Goal: Feedback & Contribution: Contribute content

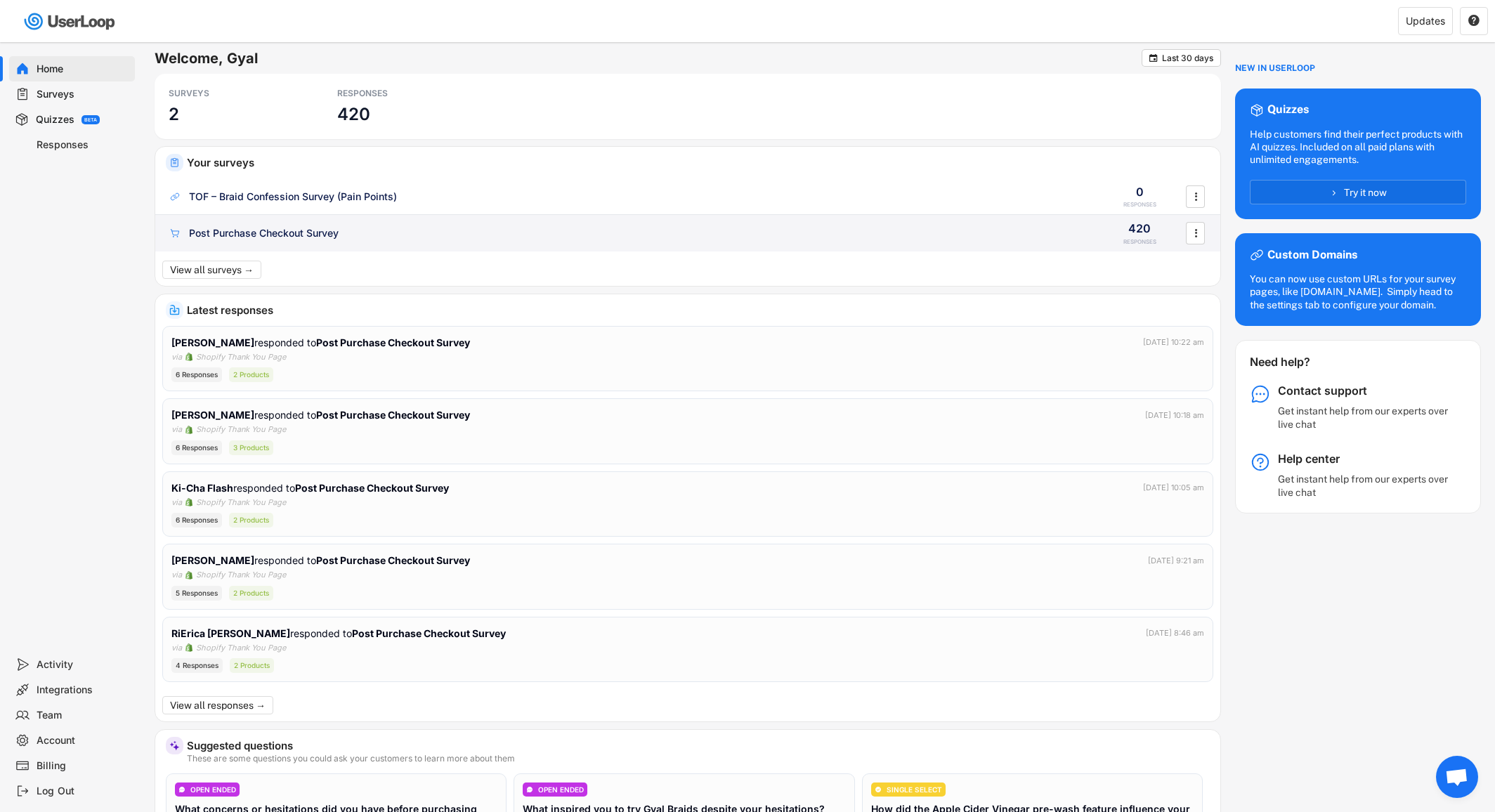
click at [305, 237] on div "Post Purchase Checkout Survey" at bounding box center [264, 233] width 150 height 14
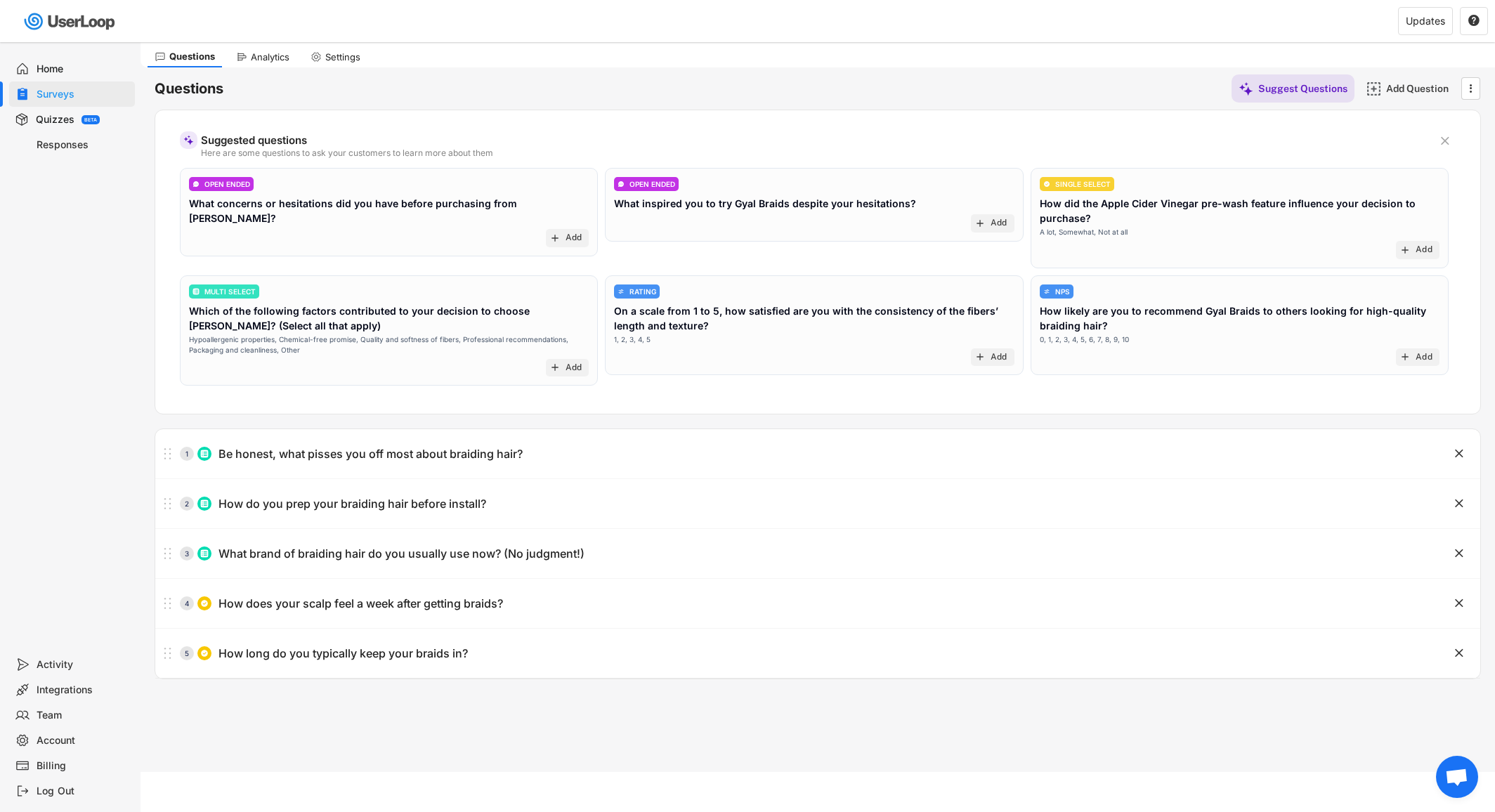
scroll to position [42, 0]
click at [261, 52] on div "Analytics" at bounding box center [269, 55] width 39 height 12
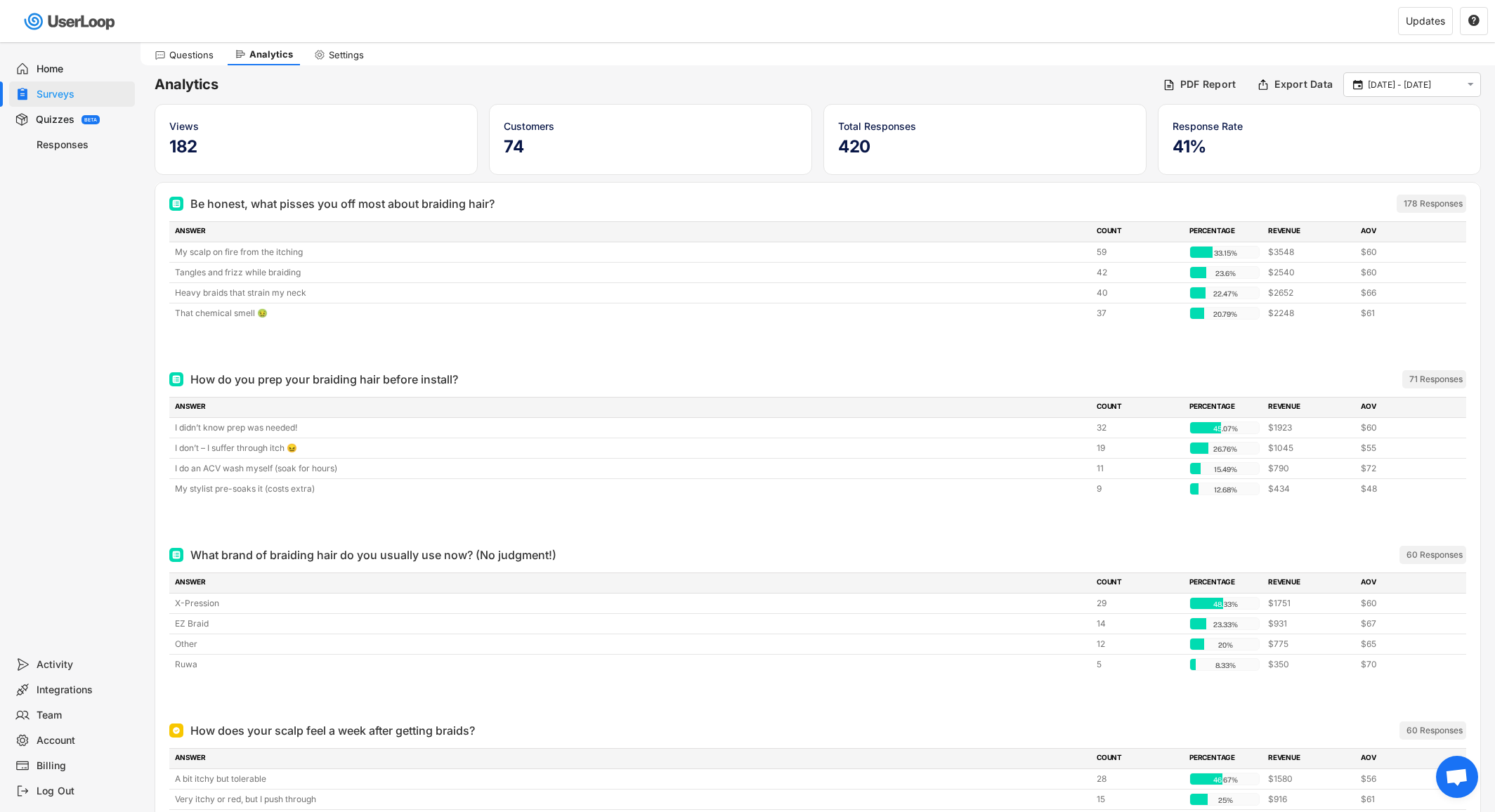
click at [1045, 347] on div at bounding box center [818, 344] width 1297 height 28
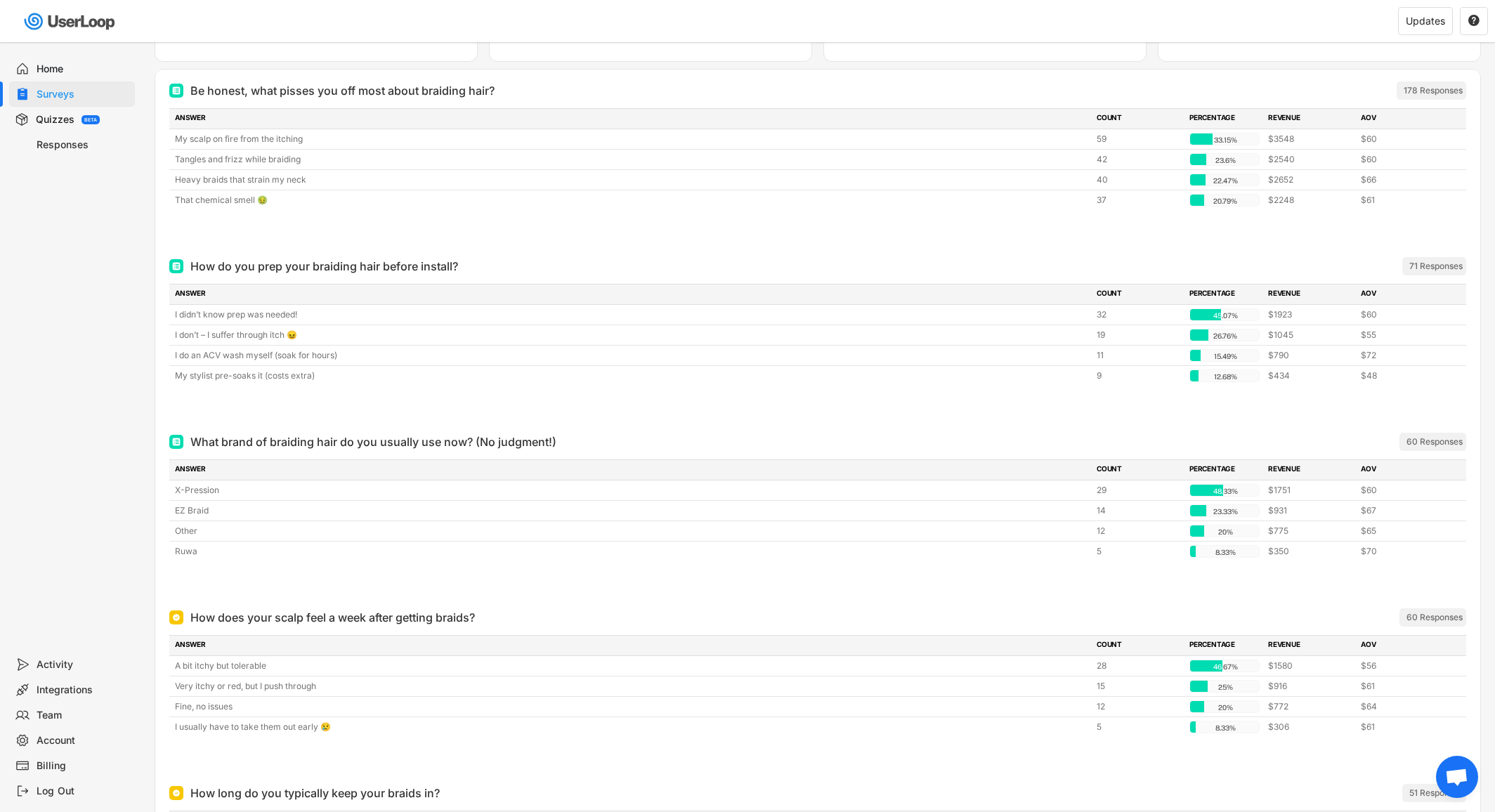
scroll to position [203, 0]
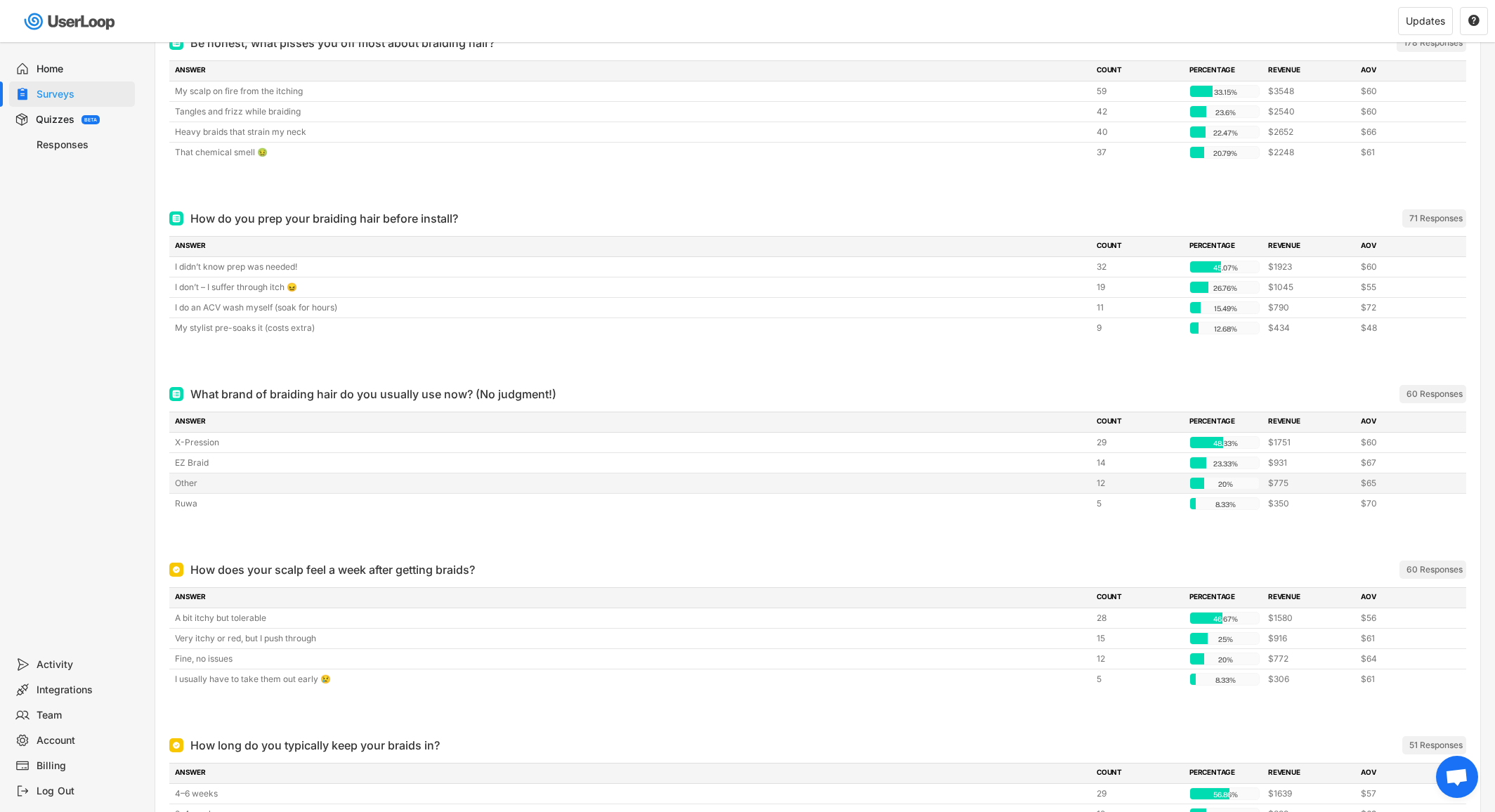
click at [208, 483] on div "Other" at bounding box center [631, 483] width 913 height 13
click at [797, 568] on div "How does your scalp feel a week after getting braids? ARCHIVED" at bounding box center [740, 569] width 1142 height 17
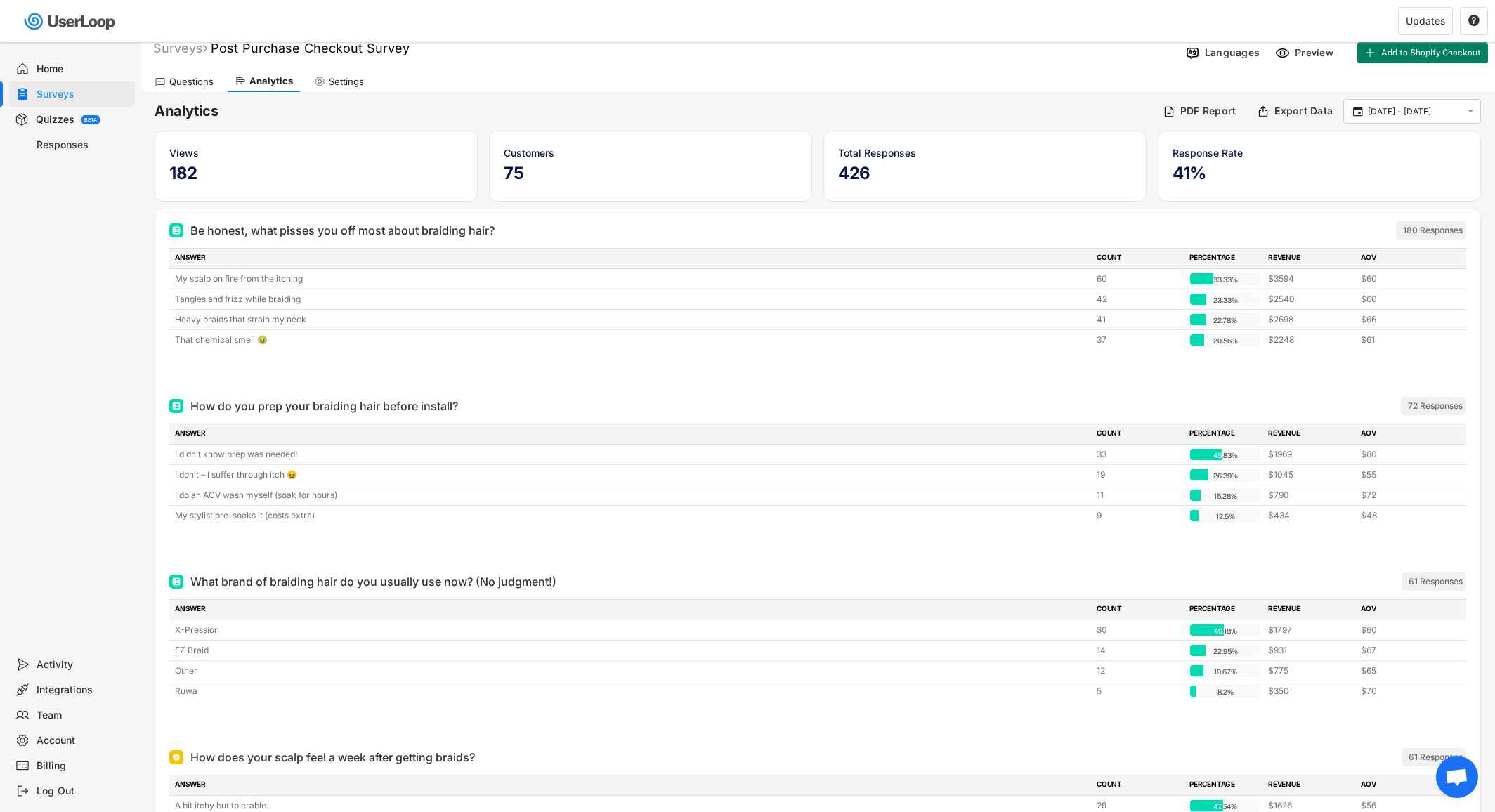
scroll to position [0, 0]
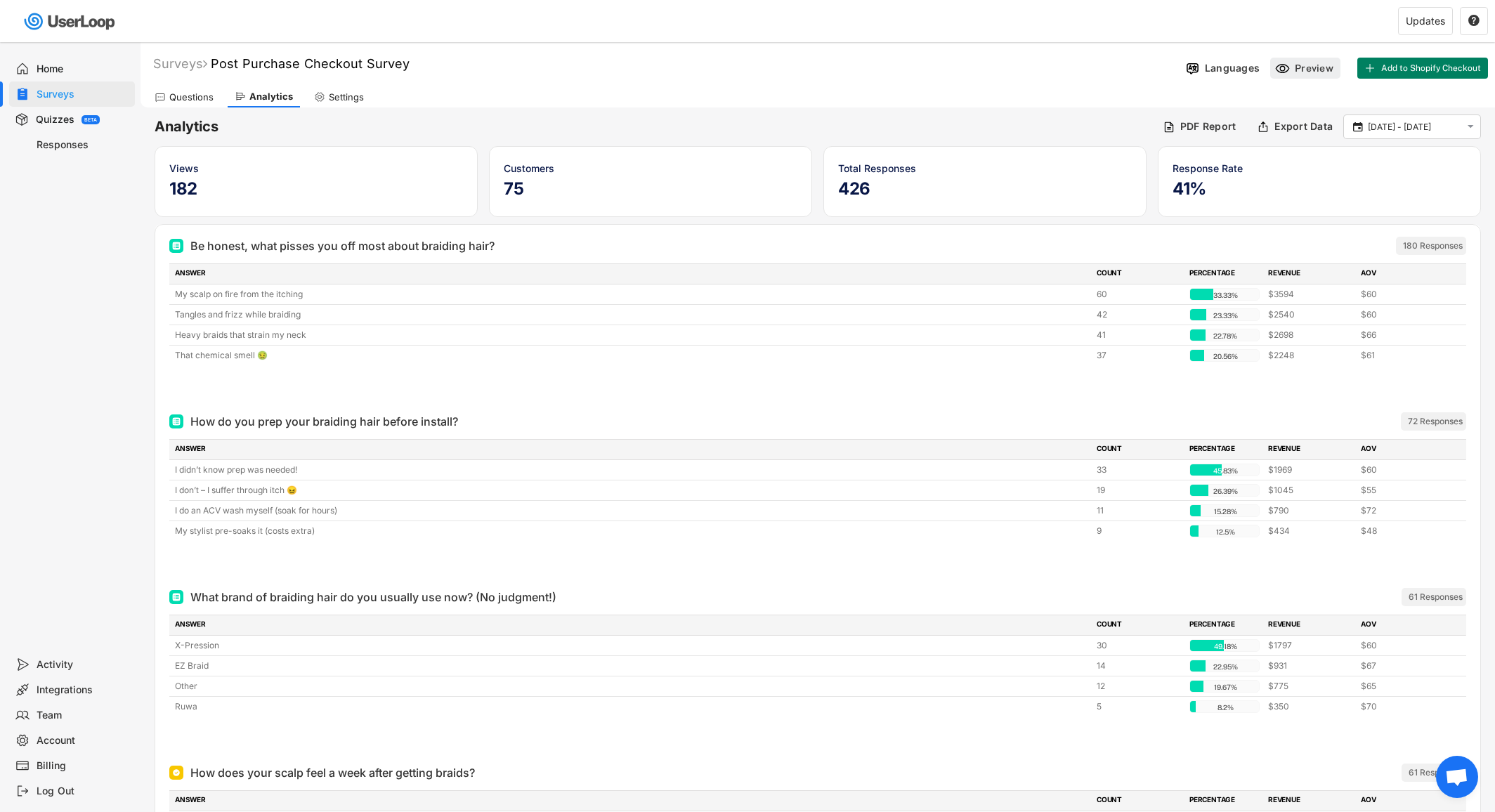
click at [1289, 71] on icon at bounding box center [1282, 68] width 15 height 15
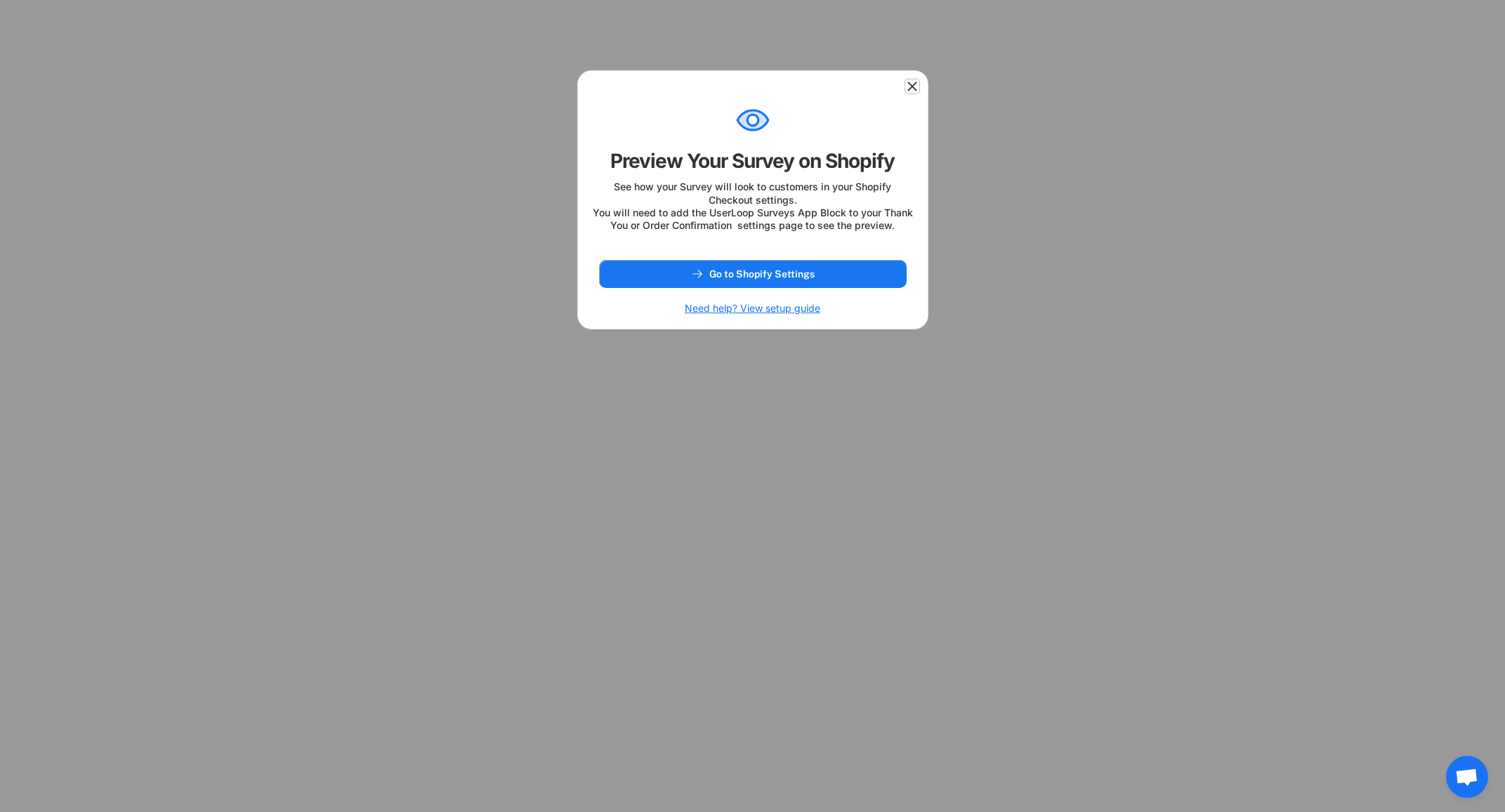
click at [909, 80] on icon at bounding box center [912, 86] width 14 height 14
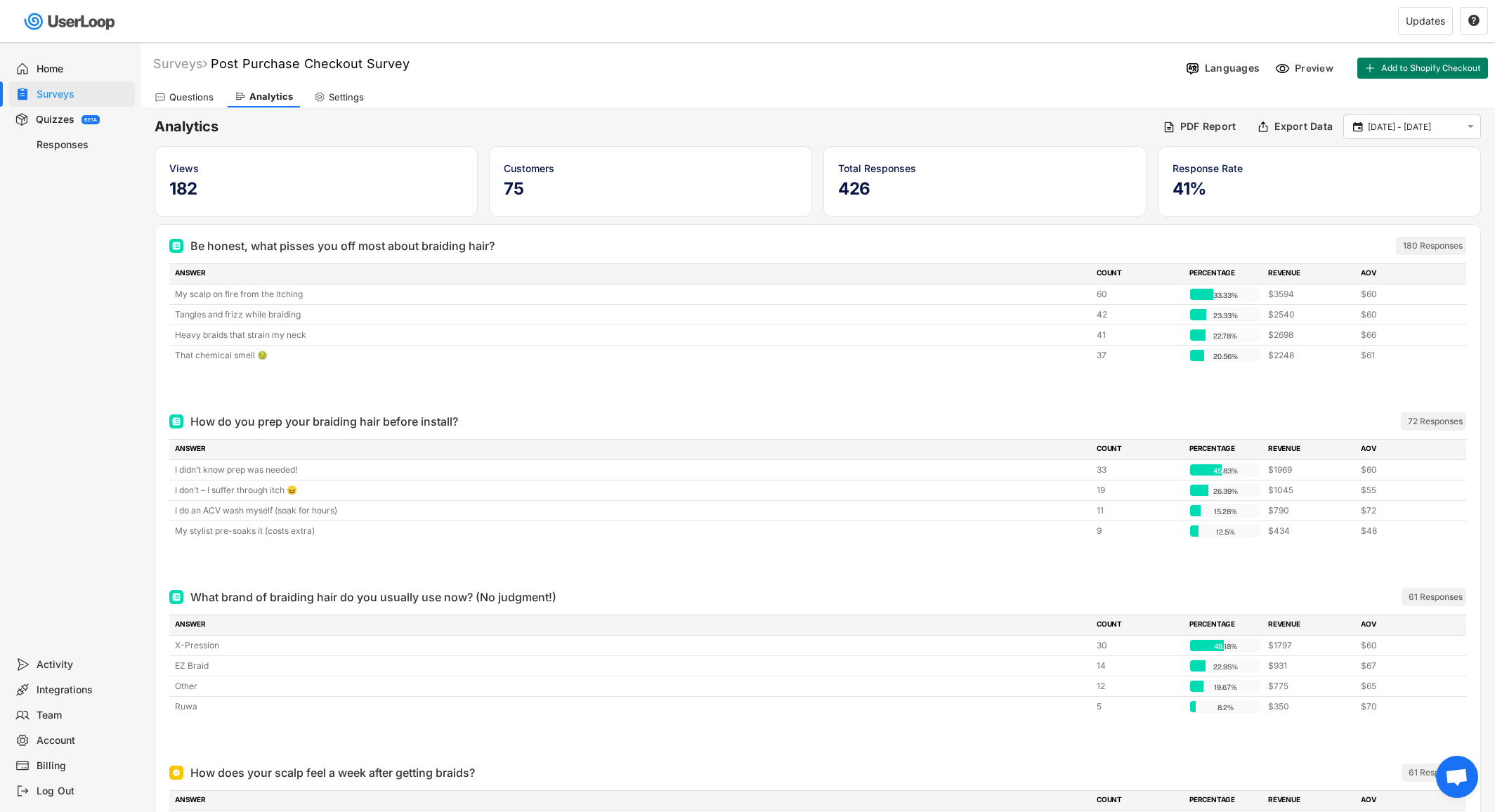
click at [186, 97] on div "Questions" at bounding box center [191, 97] width 44 height 12
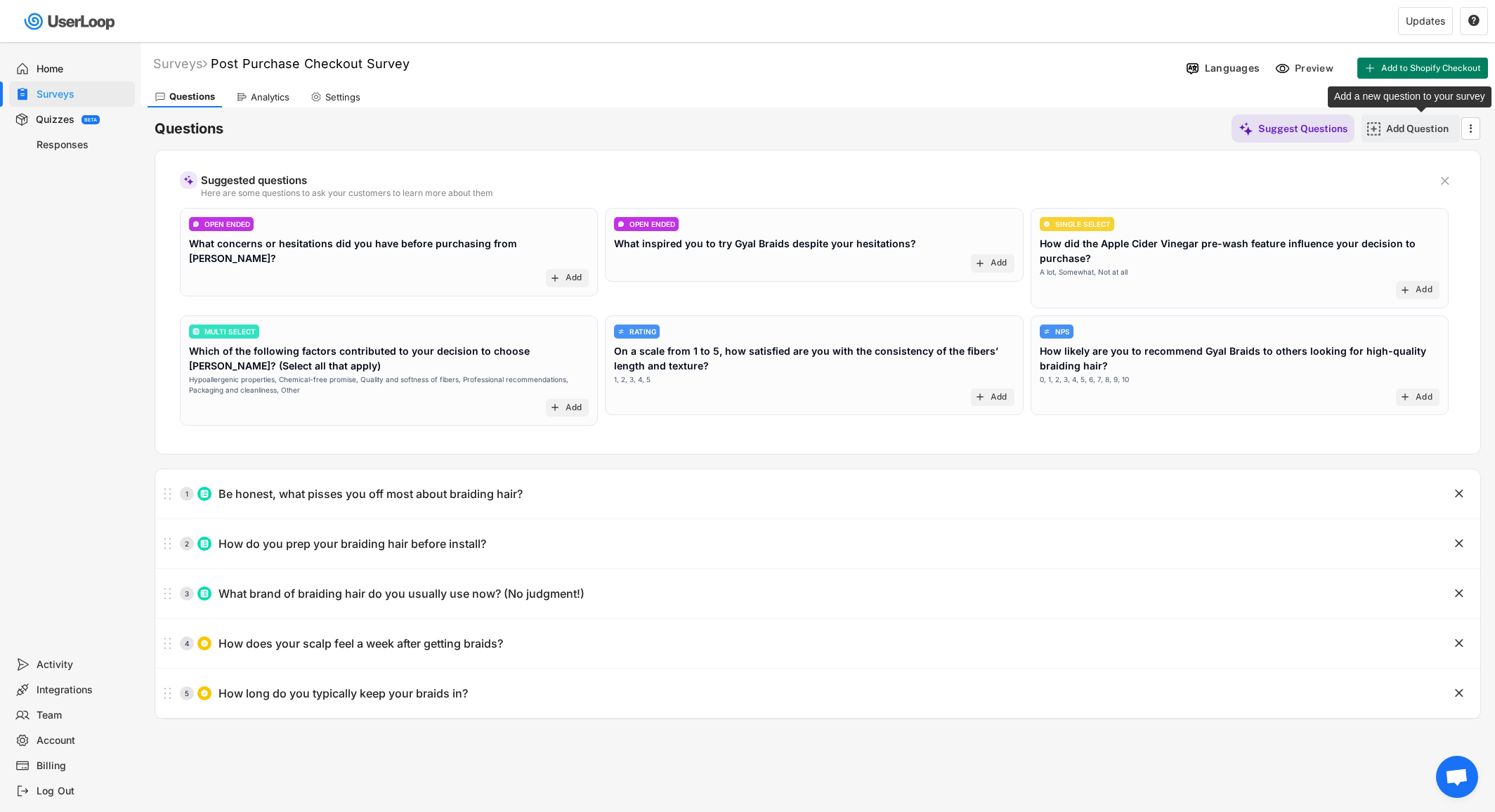
click at [1388, 126] on div "Add Question" at bounding box center [1422, 128] width 71 height 13
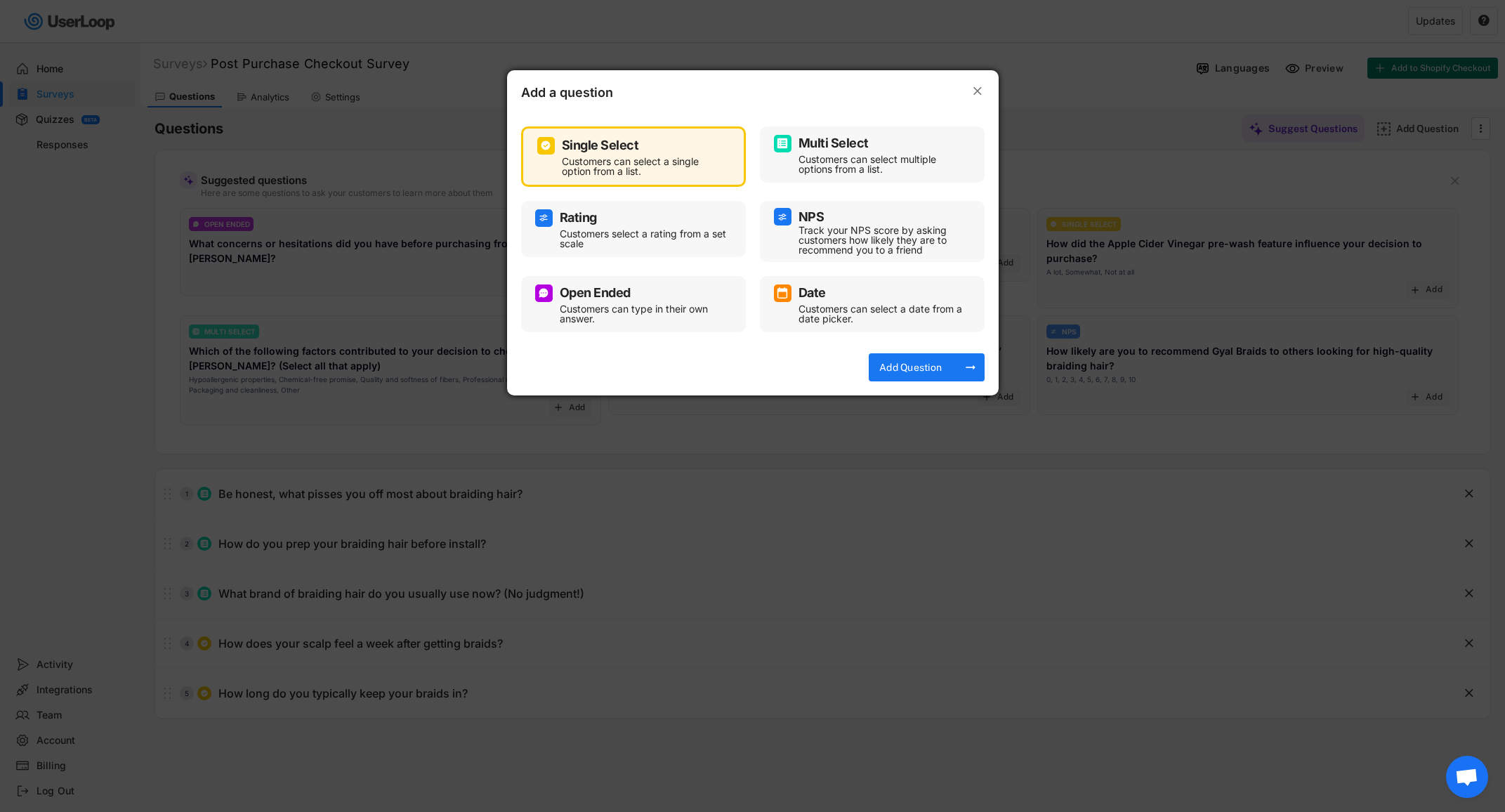
click at [804, 147] on div "Multi Select" at bounding box center [834, 143] width 71 height 13
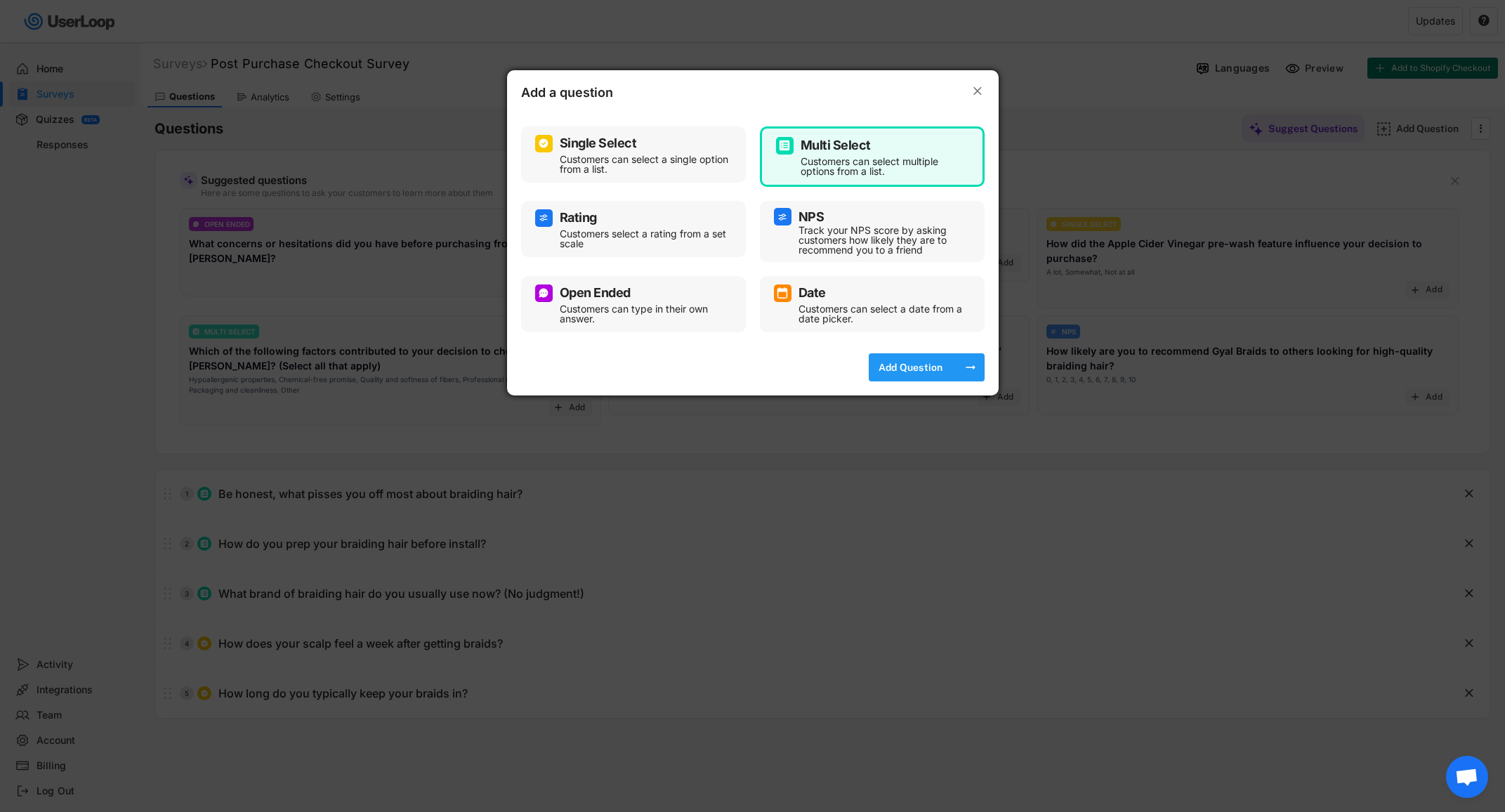
click at [918, 366] on div "Add Question" at bounding box center [911, 367] width 71 height 13
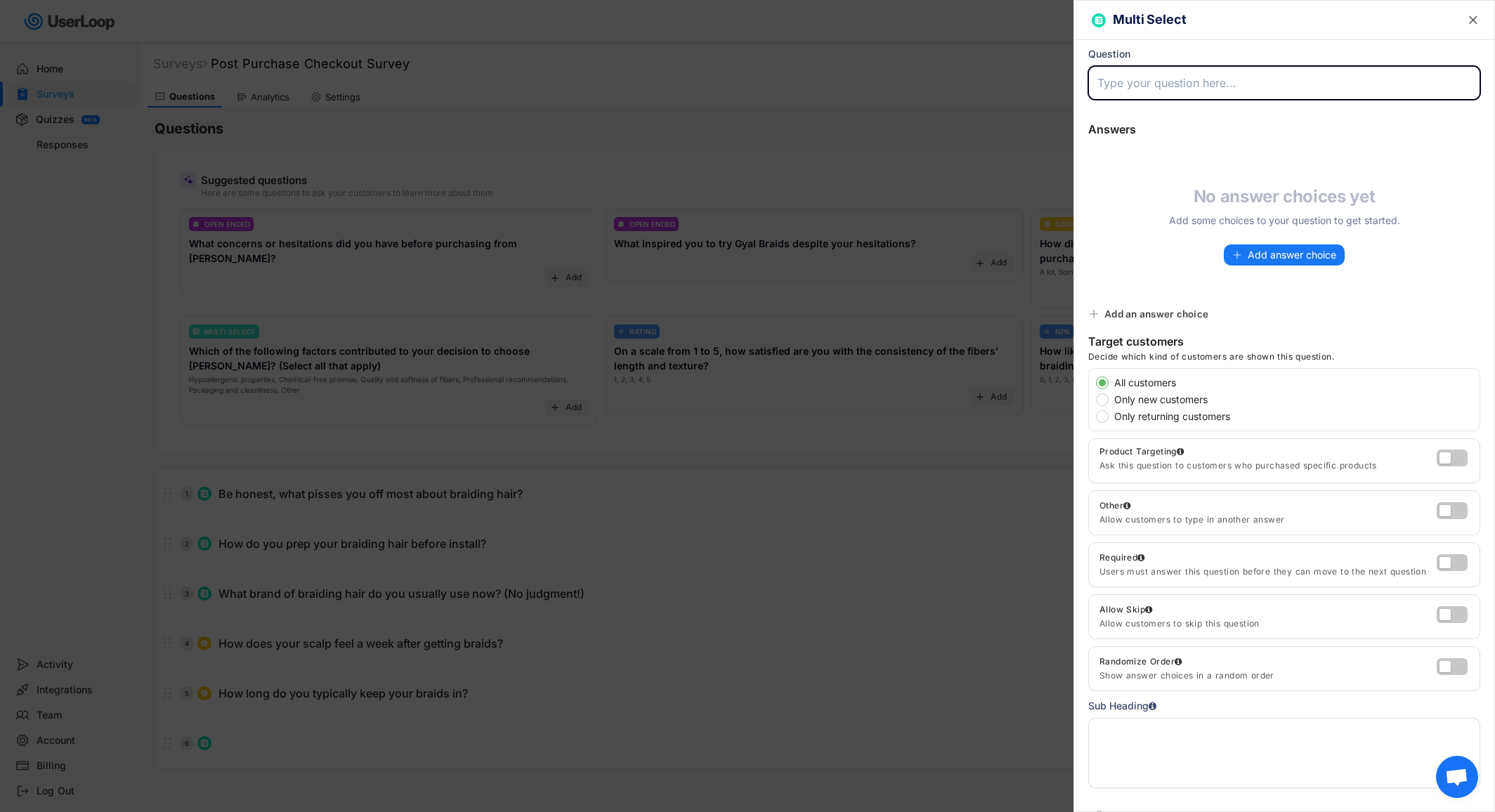
click at [1171, 83] on input "input" at bounding box center [1283, 83] width 392 height 34
paste input "What almost made you NOT buy [DATE]?"
type input "What almost made you NOT buy [DATE]? (select all that apply)"
click at [1248, 250] on span "Add answer choice" at bounding box center [1292, 255] width 89 height 9
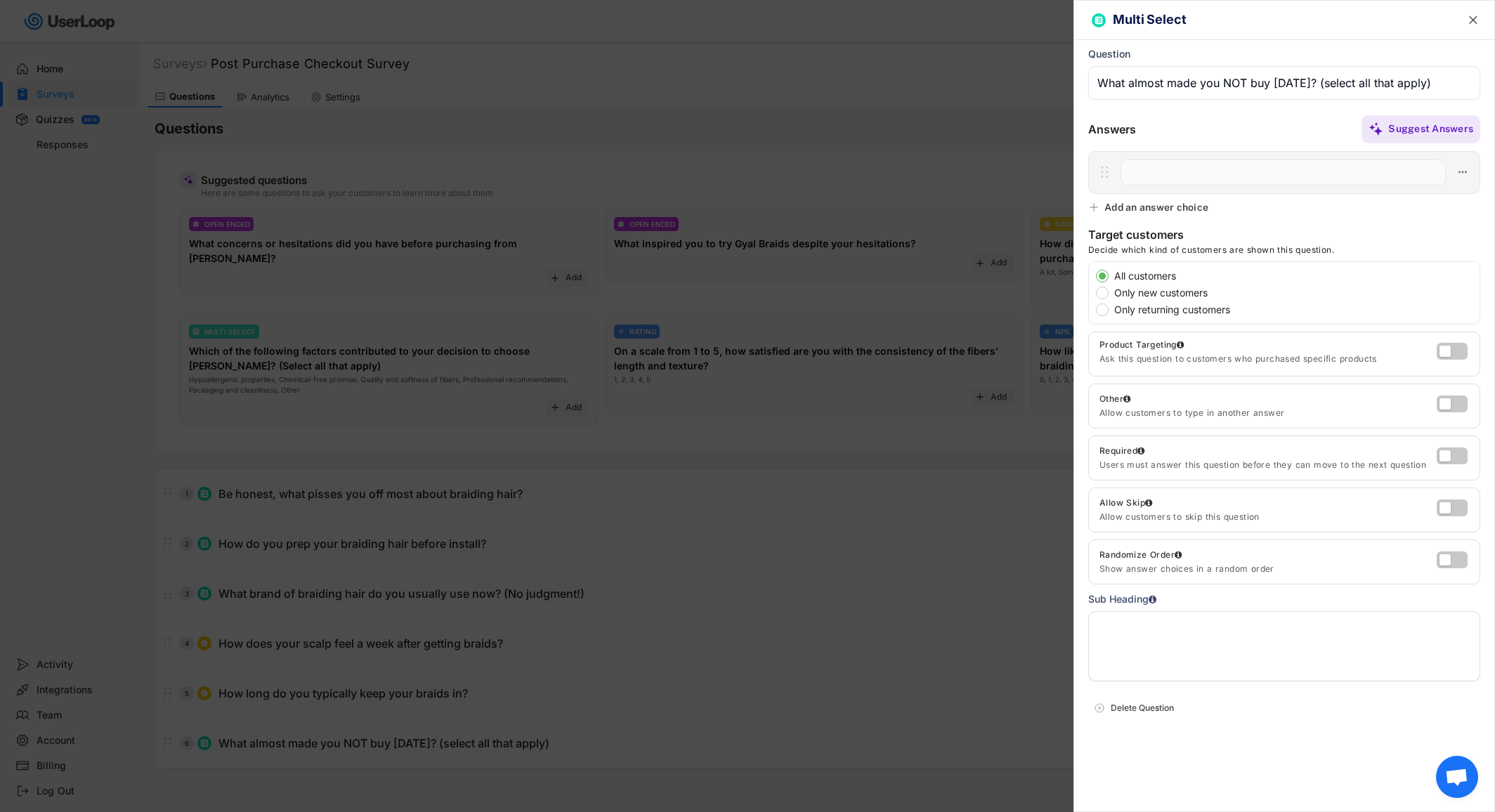
paste input "❓ I wasn’t sure if it would really stop the itching or irritation"
type input "❓ I wasn’t sure if it would really stop the itching or irritation"
click at [1168, 205] on div "Add an answer choice" at bounding box center [1156, 206] width 104 height 13
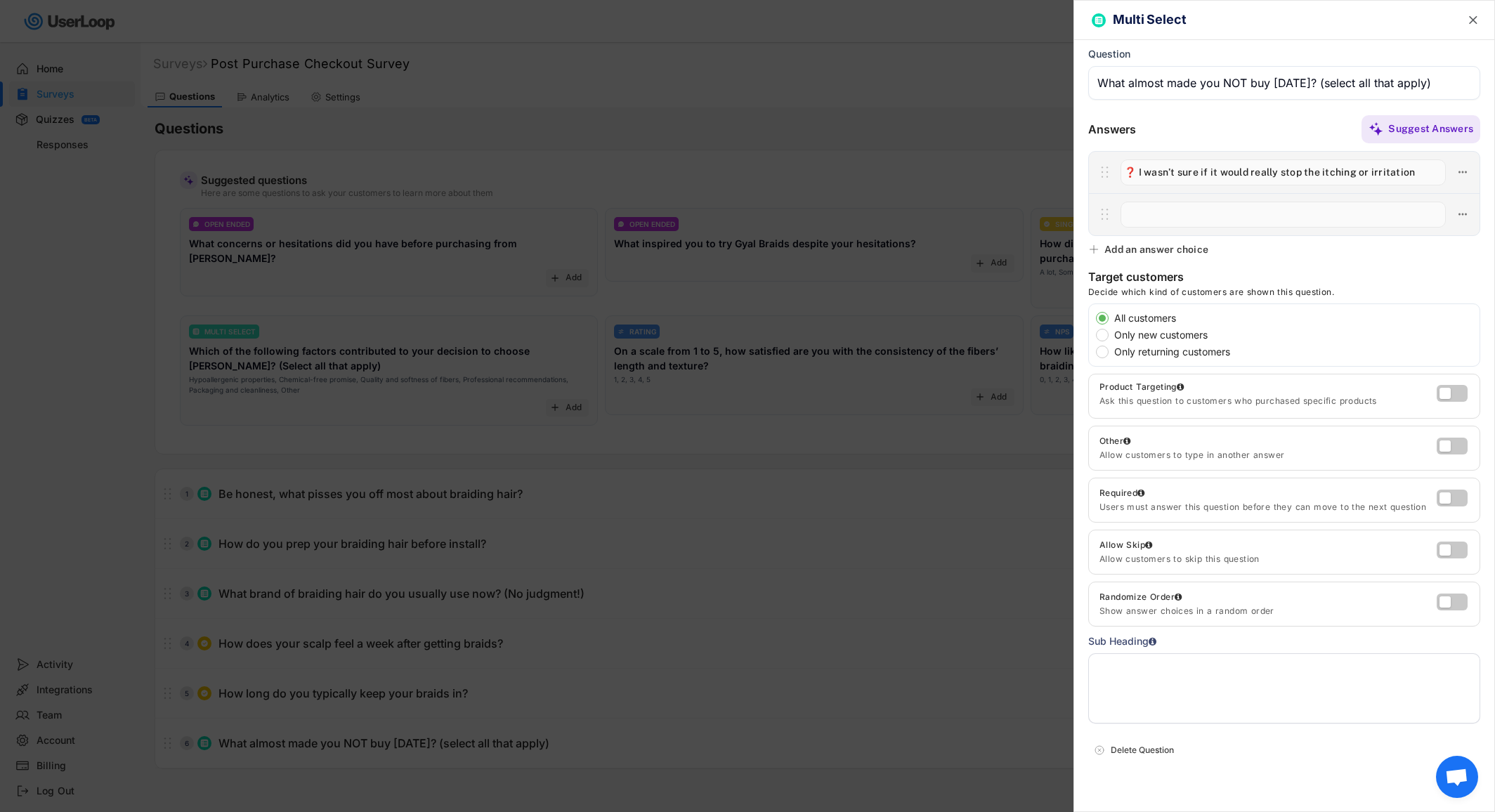
click at [1140, 248] on div "Add an answer choice" at bounding box center [1156, 249] width 104 height 13
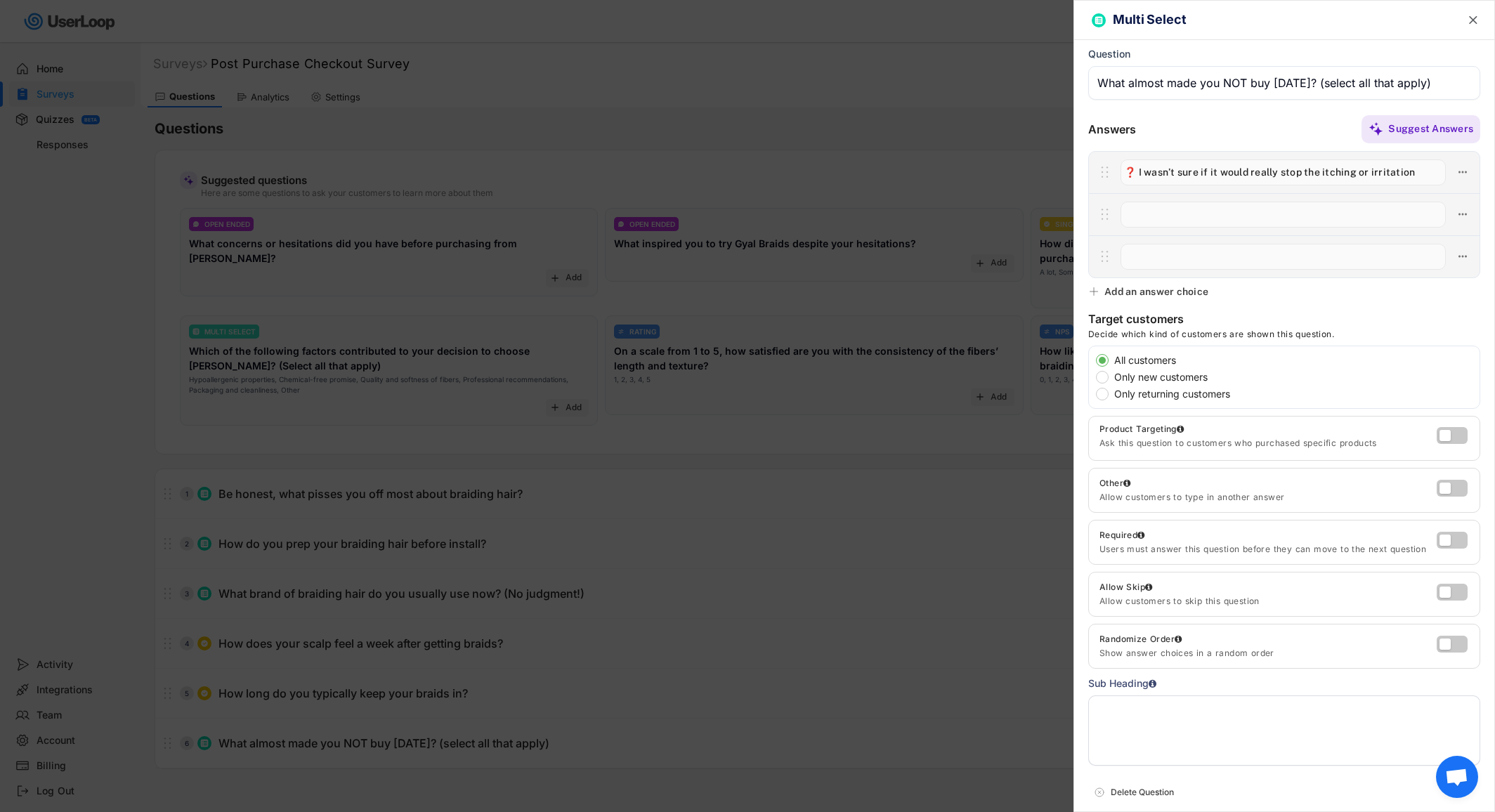
click at [1137, 292] on div "Add an answer choice" at bounding box center [1156, 291] width 104 height 13
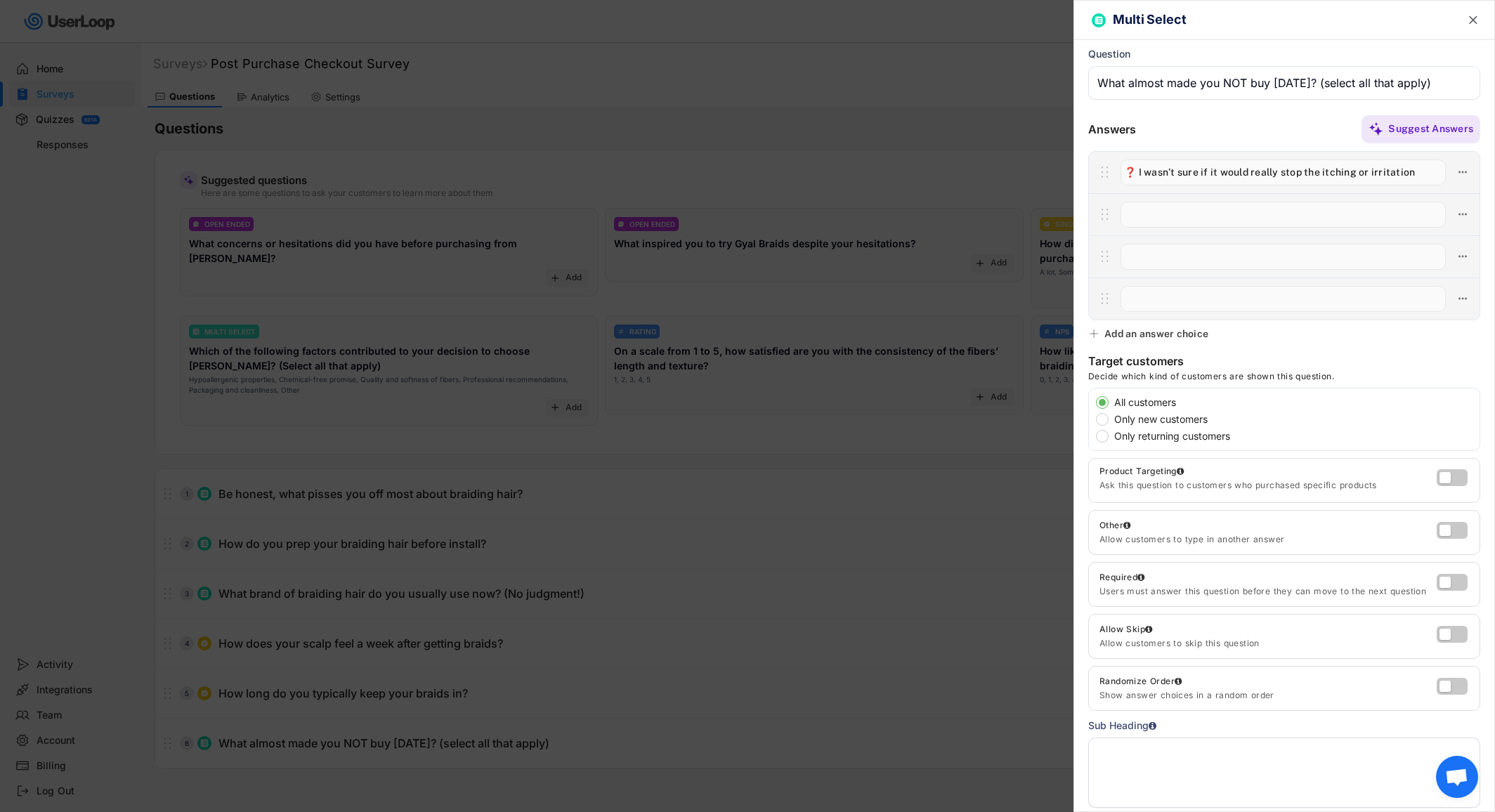
click at [1148, 216] on input "input" at bounding box center [1283, 214] width 325 height 26
paste input "🎨 I wasn’t sure the color/texture would match my hair"
type input "🎨 I wasn’t sure the color/texture would match my hair"
click at [1158, 254] on input "input" at bounding box center [1283, 256] width 325 height 26
paste input "💭 I wasn’t sure if my stylist would be okay using it"
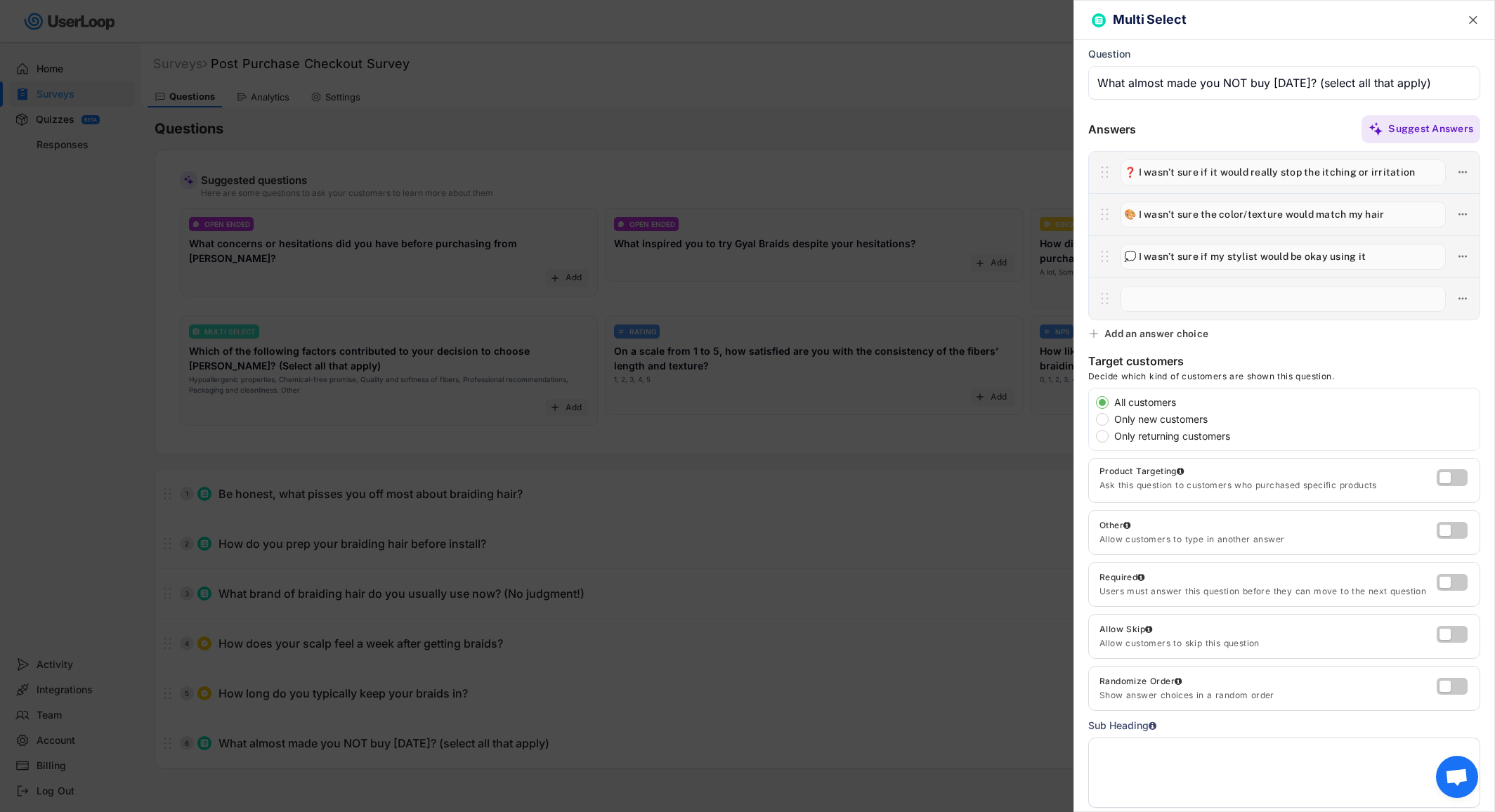
type input "💭 I wasn’t sure if my stylist would be okay using it"
click at [1170, 300] on input "input" at bounding box center [1283, 298] width 325 height 26
paste input "🚚 Shipping cost or delivery time worried me"
click at [1137, 335] on div "Add an answer choice" at bounding box center [1156, 333] width 104 height 13
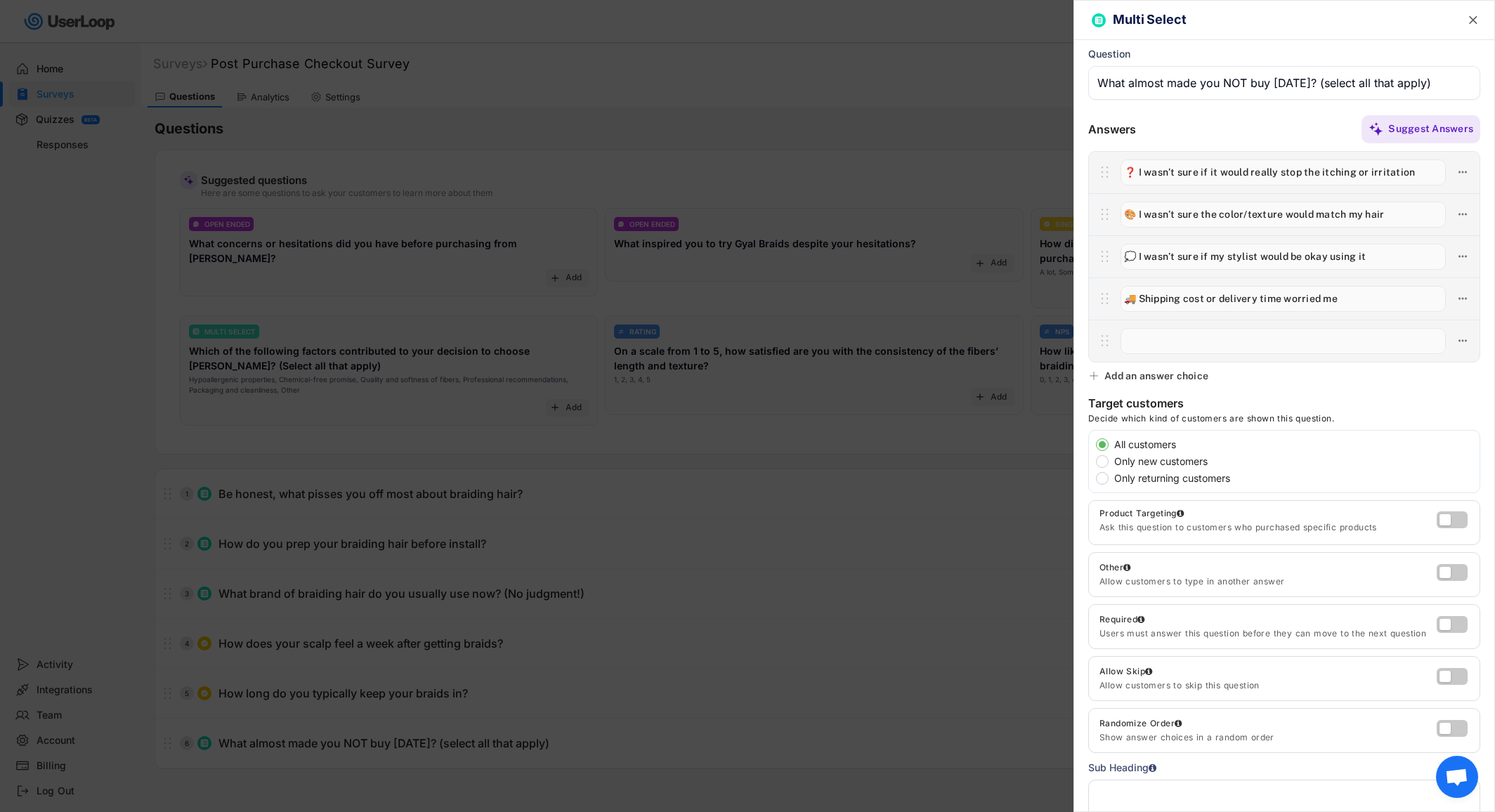
drag, startPoint x: 1181, startPoint y: 298, endPoint x: 1219, endPoint y: 300, distance: 38.1
click at [1218, 300] on input "input" at bounding box center [1283, 298] width 325 height 26
click at [1220, 299] on input "input" at bounding box center [1283, 298] width 325 height 26
click at [1222, 298] on input "input" at bounding box center [1283, 298] width 325 height 26
click at [1209, 298] on input "input" at bounding box center [1283, 298] width 325 height 26
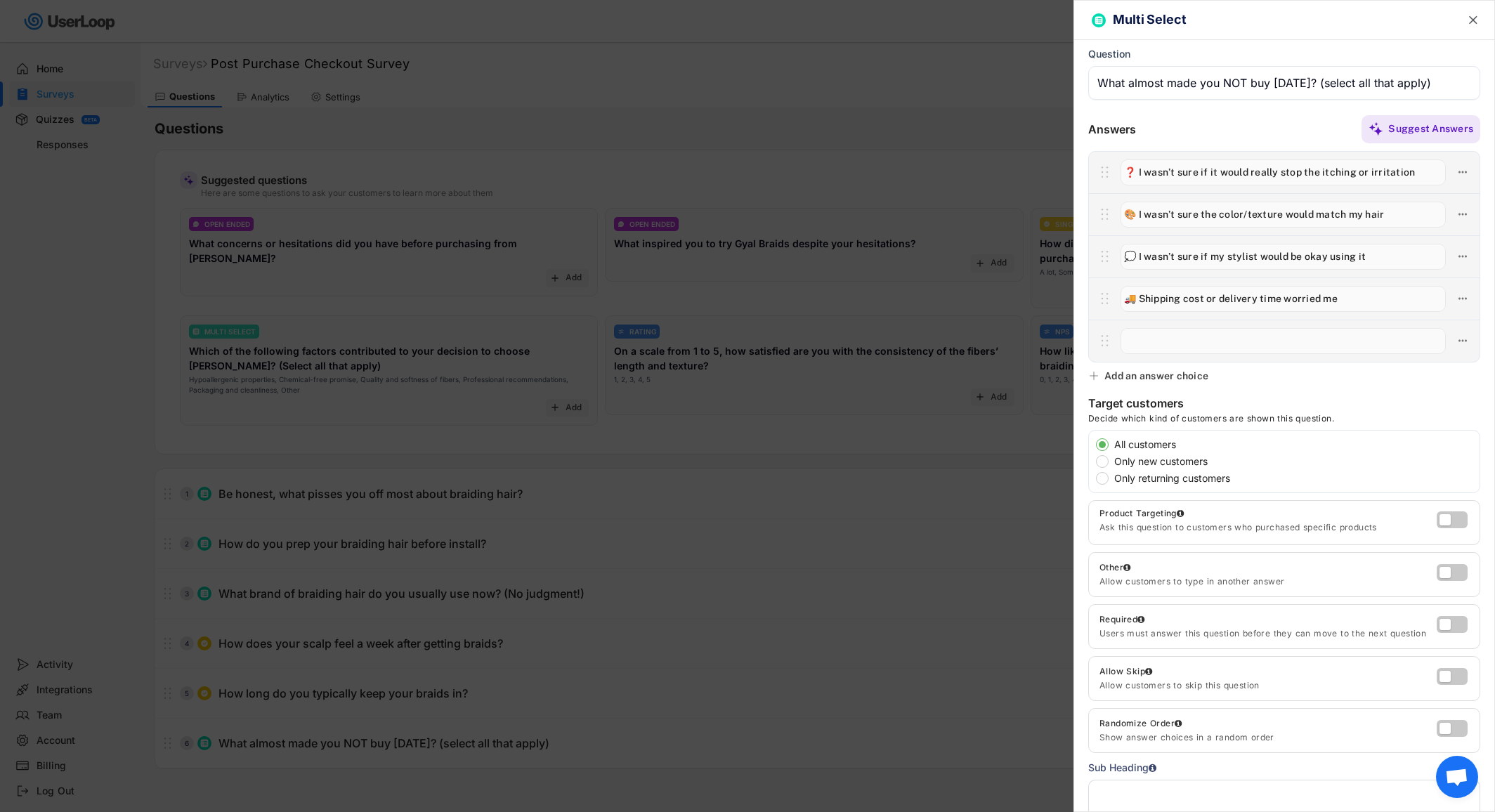
drag, startPoint x: 1214, startPoint y: 298, endPoint x: 1183, endPoint y: 300, distance: 31.1
click at [1183, 300] on input "input" at bounding box center [1283, 298] width 325 height 26
type input "🚚 Shipping and delivery time worried me"
click at [1153, 338] on input "input" at bounding box center [1283, 341] width 325 height 26
paste input "😬 I wasn’t sure if one pack would be enough for a full head"
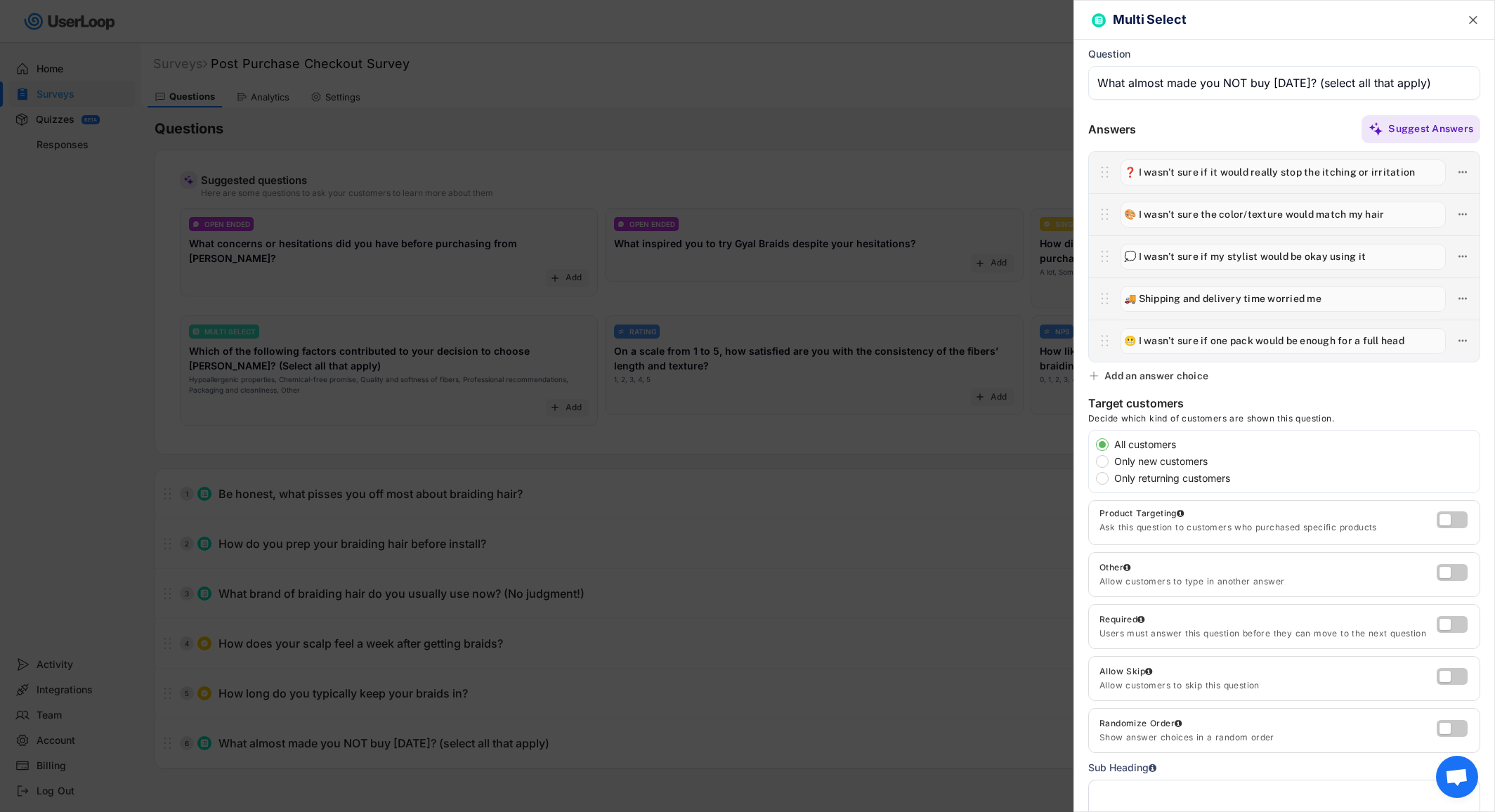
type input "😬 I wasn’t sure if one pack would be enough for a full head"
click at [1135, 371] on div "Add an answer choice" at bounding box center [1156, 375] width 104 height 13
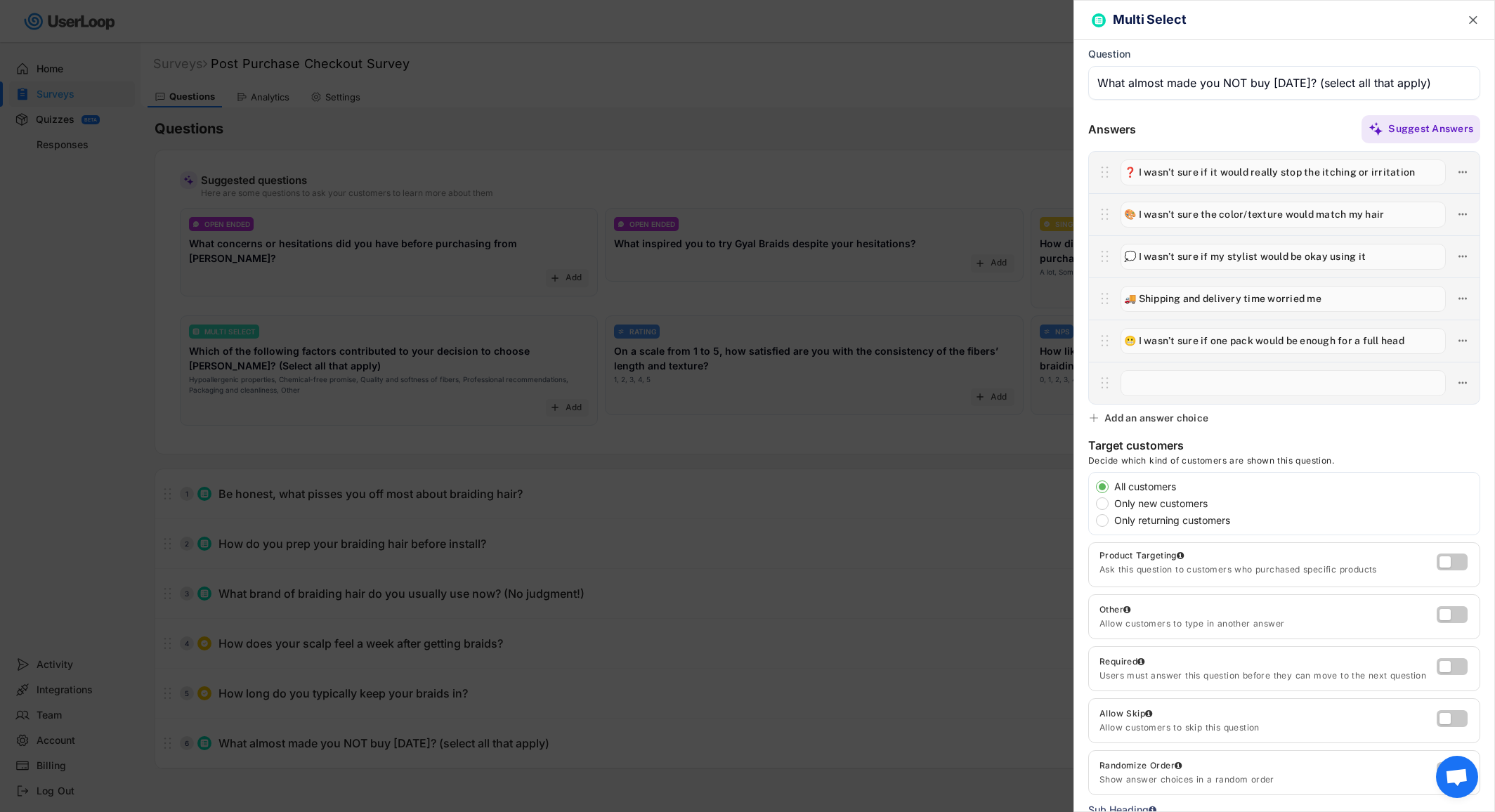
paste input "💕 None of the above — I knew I had to try it!"
type input "💕 None of the above — I knew I had to try it!"
click at [1186, 421] on div "Add an answer choice" at bounding box center [1156, 417] width 104 height 13
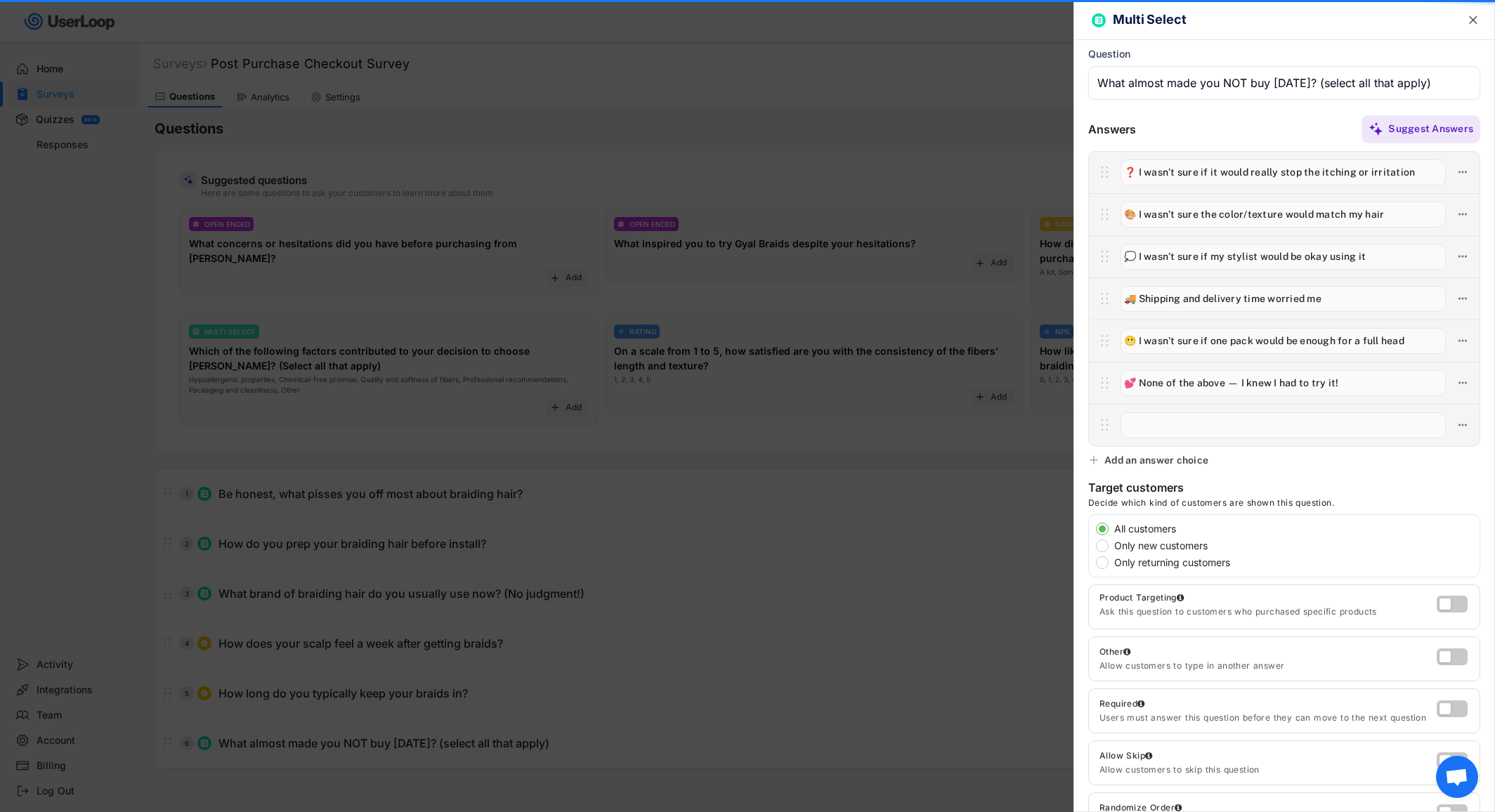
paste input "🧾 The price felt a bit high compared to beauty-supply hair"
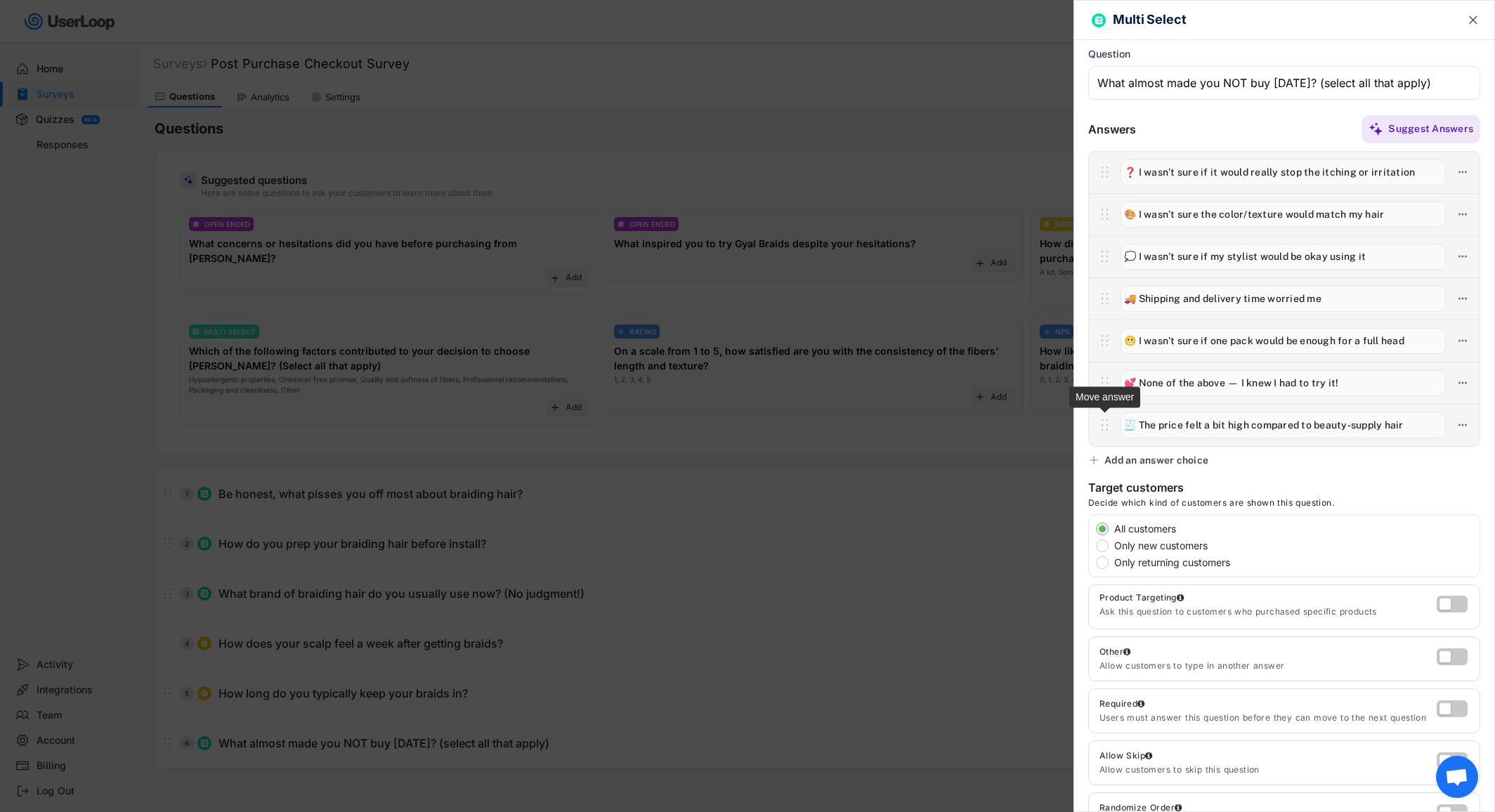
type input "🧾 The price felt a bit high compared to beauty-supply hair"
type input "🚚 Shipping and delivery time worried me"
type input "🎨 I wasn’t sure the color/texture would match my hair"
type input "💭 I wasn’t sure if my stylist would be okay using it"
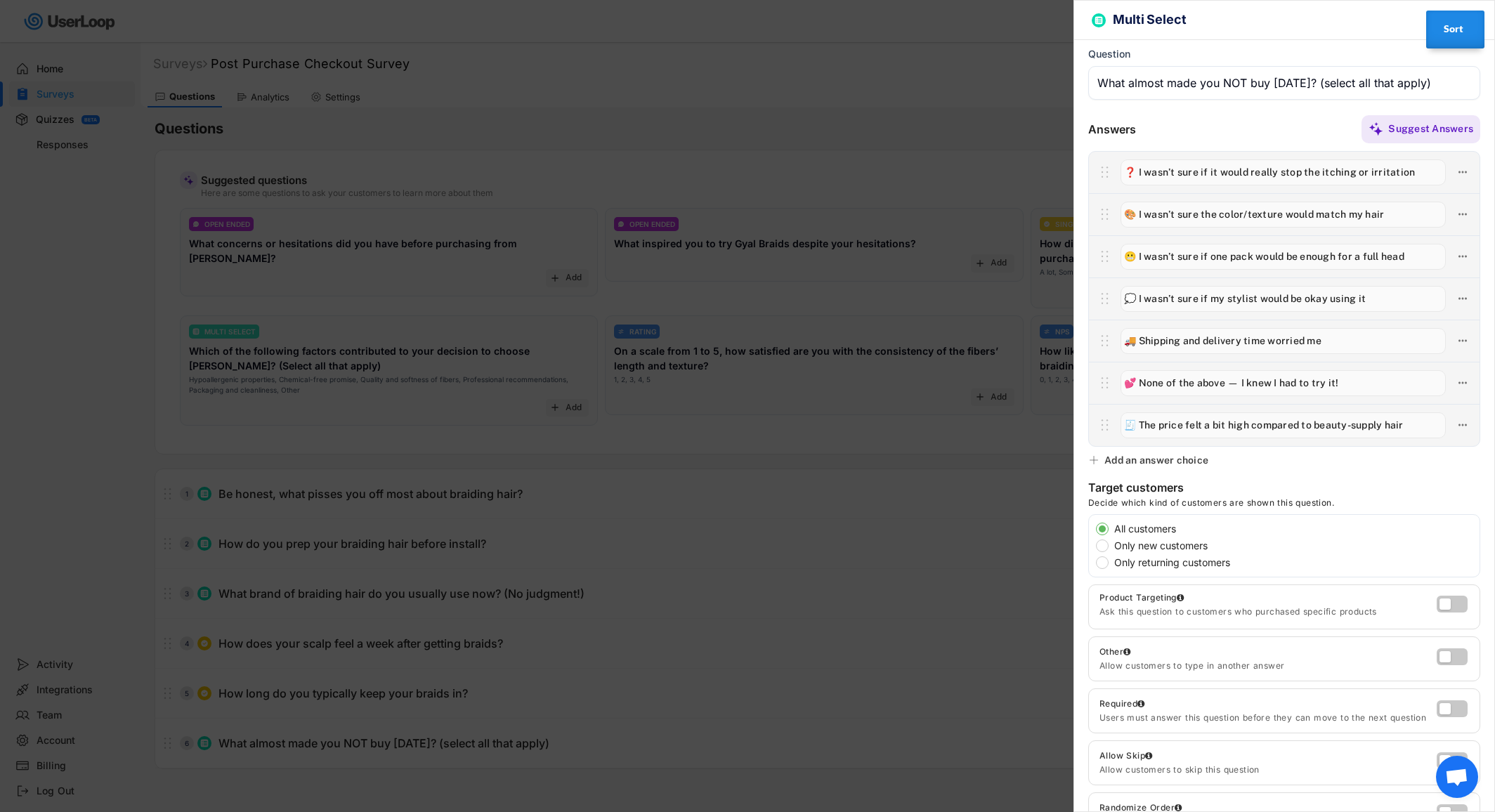
type input "😬 I wasn’t sure if one pack would be enough for a full head"
type input "💕 None of the above — I knew I had to try it!"
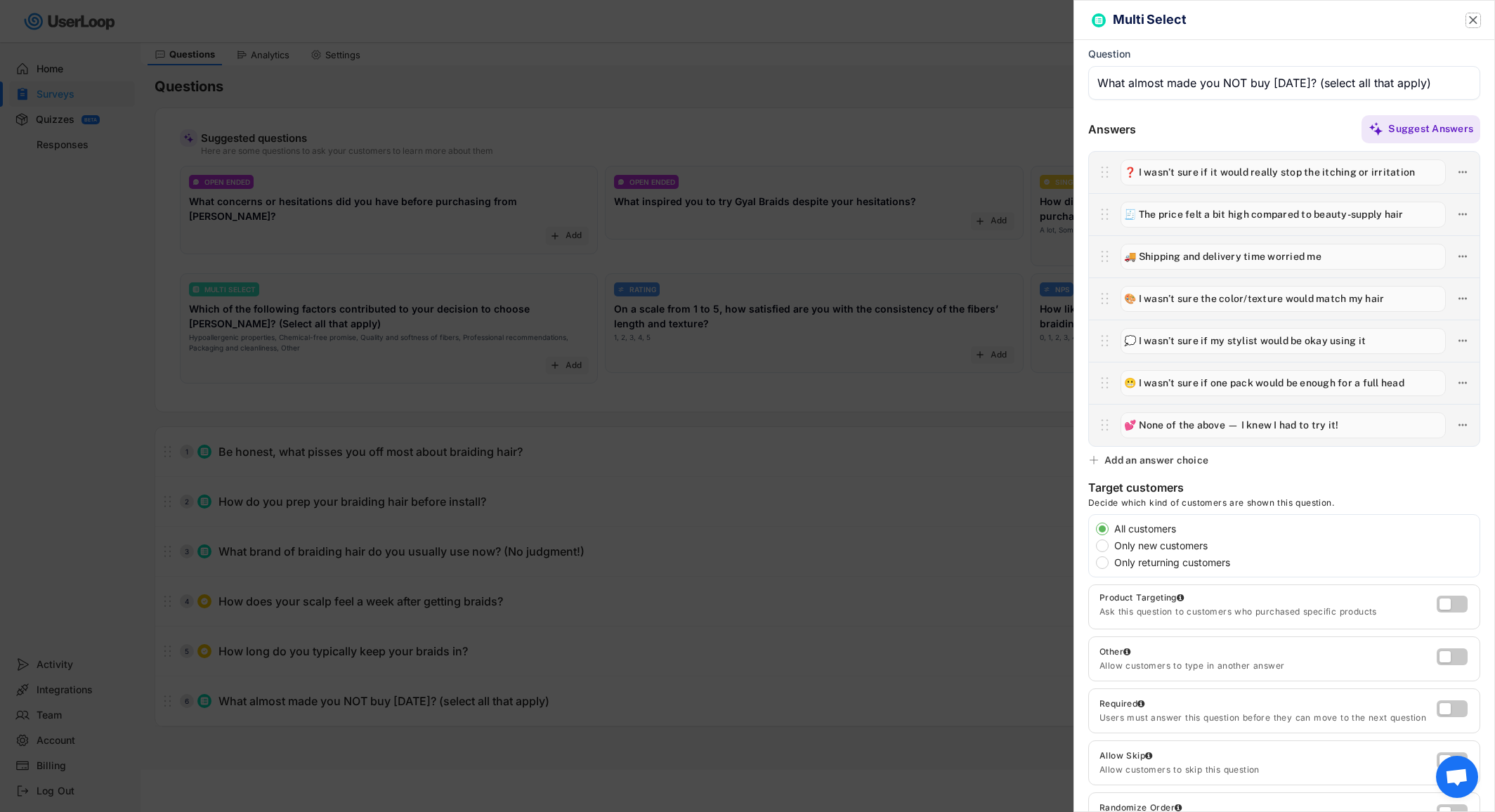
click at [1469, 18] on text "" at bounding box center [1473, 20] width 9 height 15
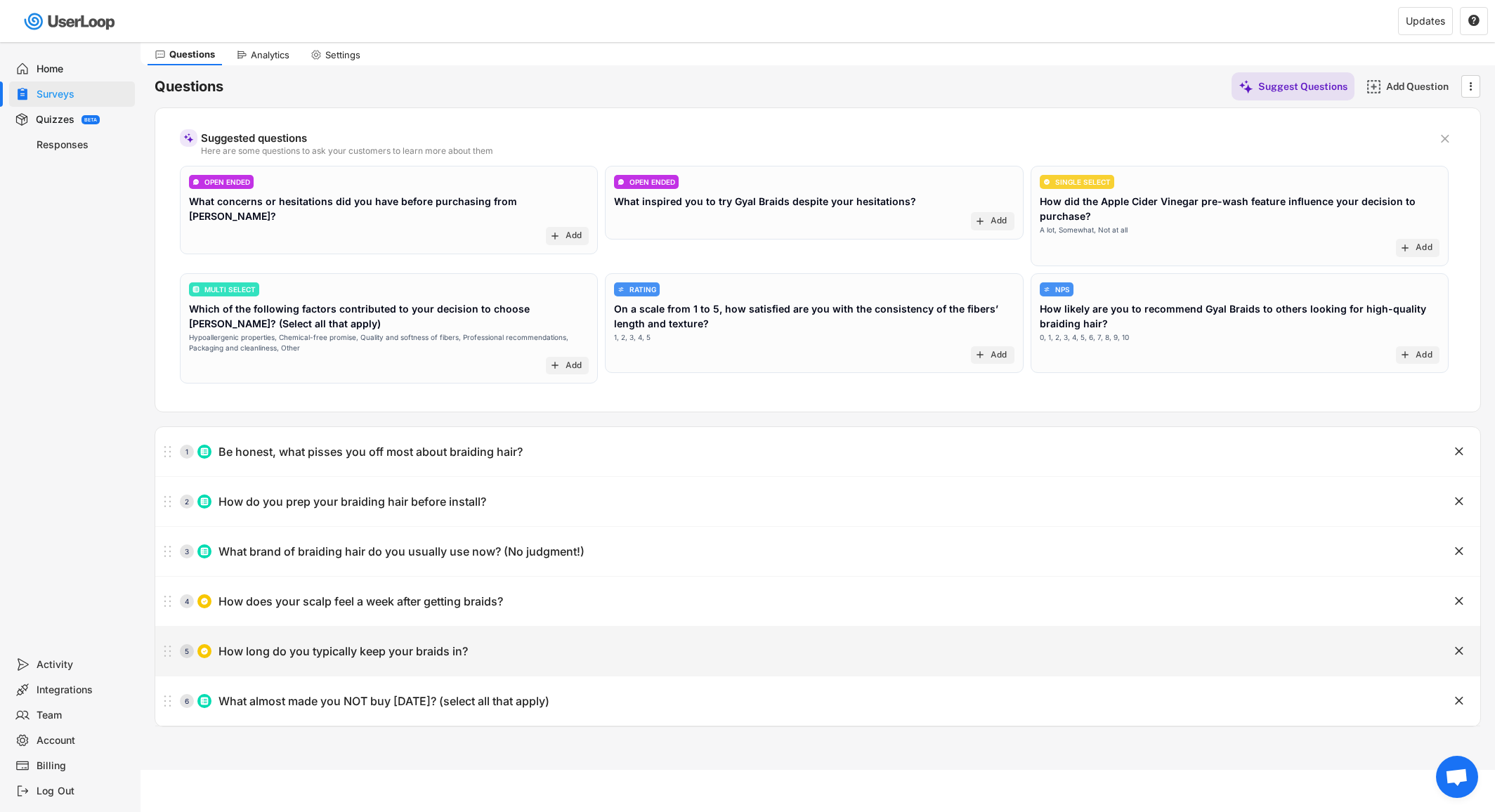
click at [376, 658] on div "How long do you typically keep your braids in?" at bounding box center [343, 651] width 250 height 15
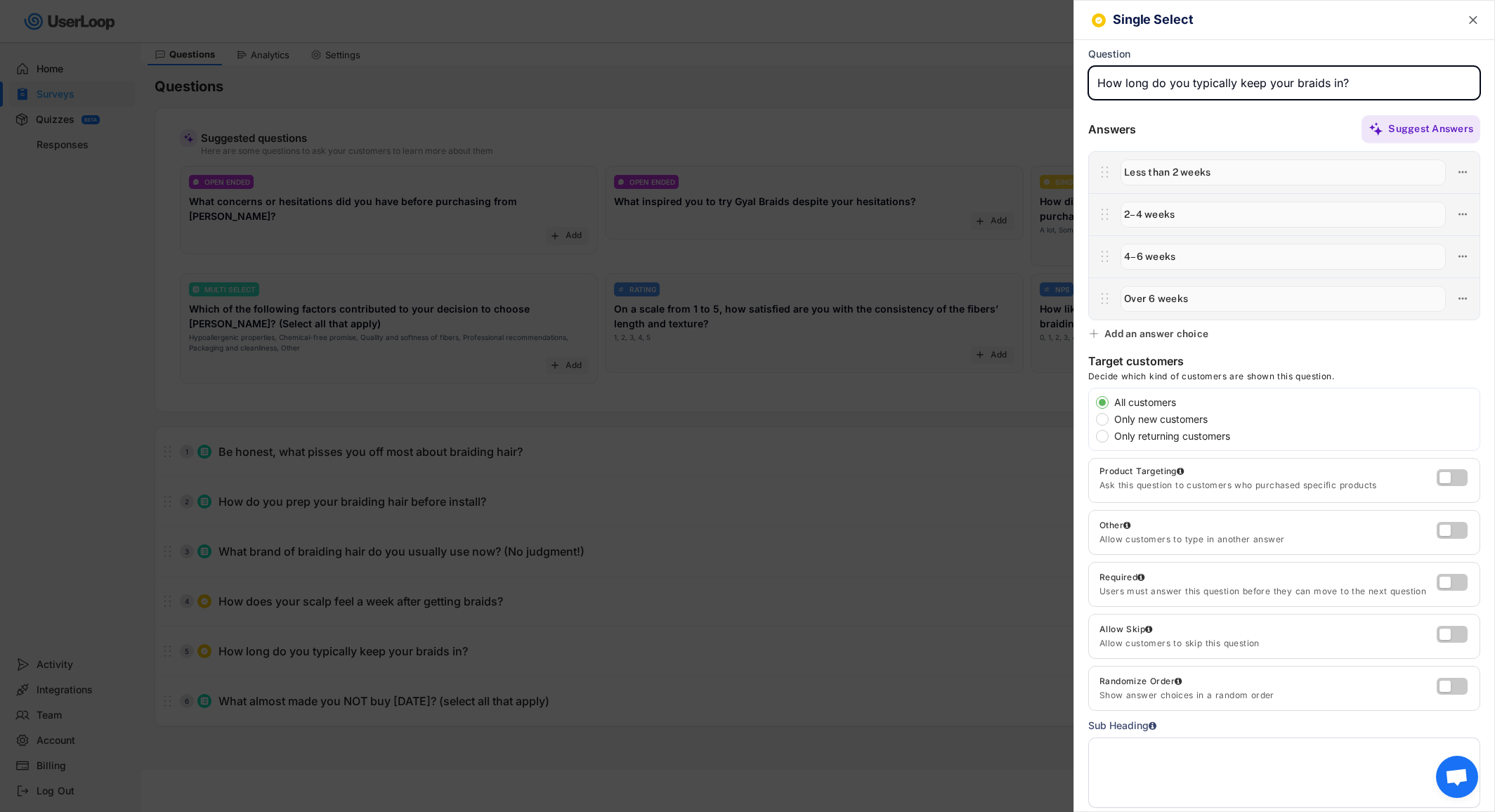
click at [392, 608] on div at bounding box center [747, 406] width 1495 height 812
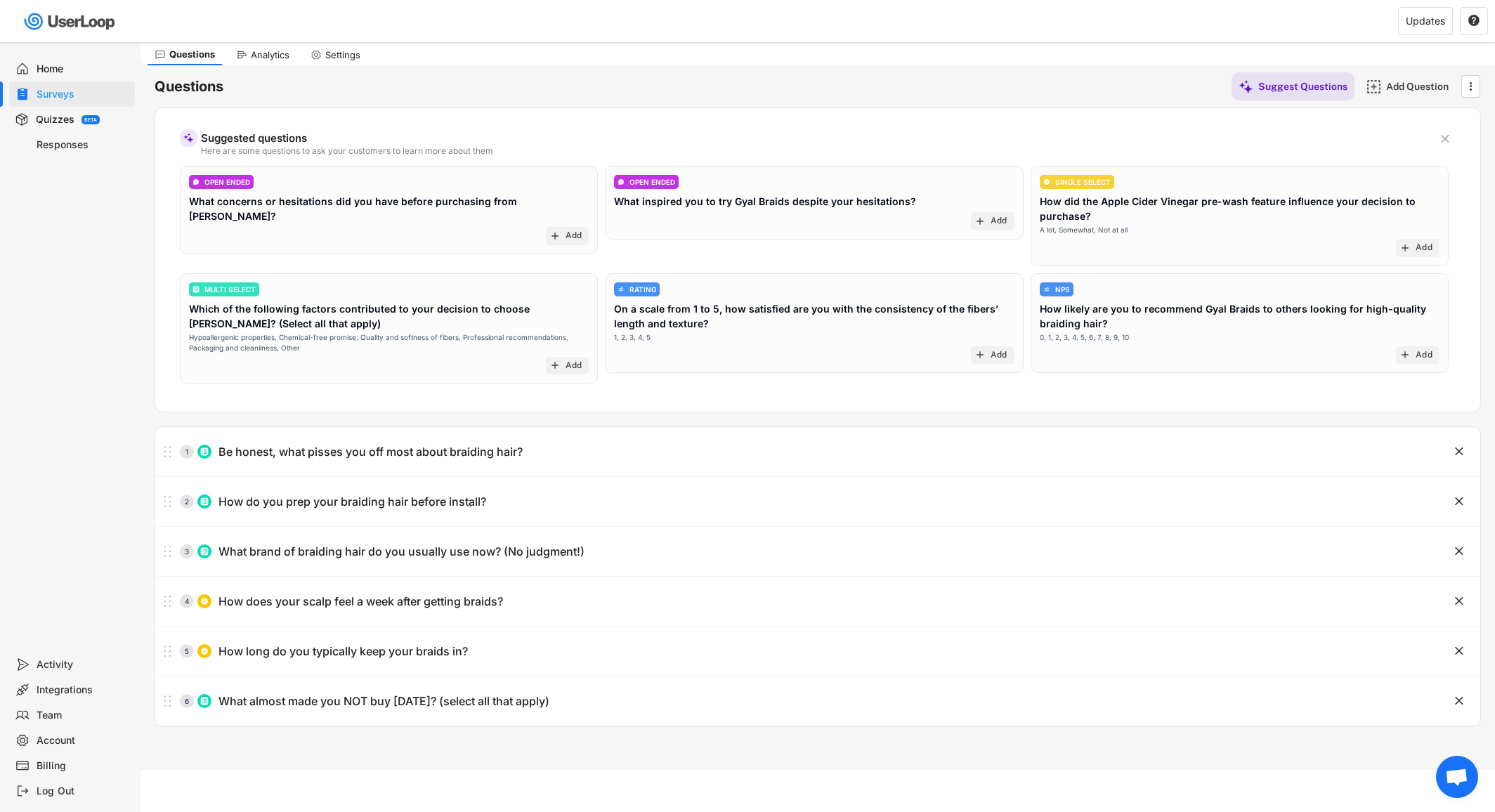
click at [398, 600] on div "How does your scalp feel a week after getting braids?" at bounding box center [361, 601] width 285 height 15
type input "How does your scalp feel a week after getting braids?"
type input "Fine, no issues"
type input "A bit itchy but tolerable"
type input "Very itchy or red, but I push through"
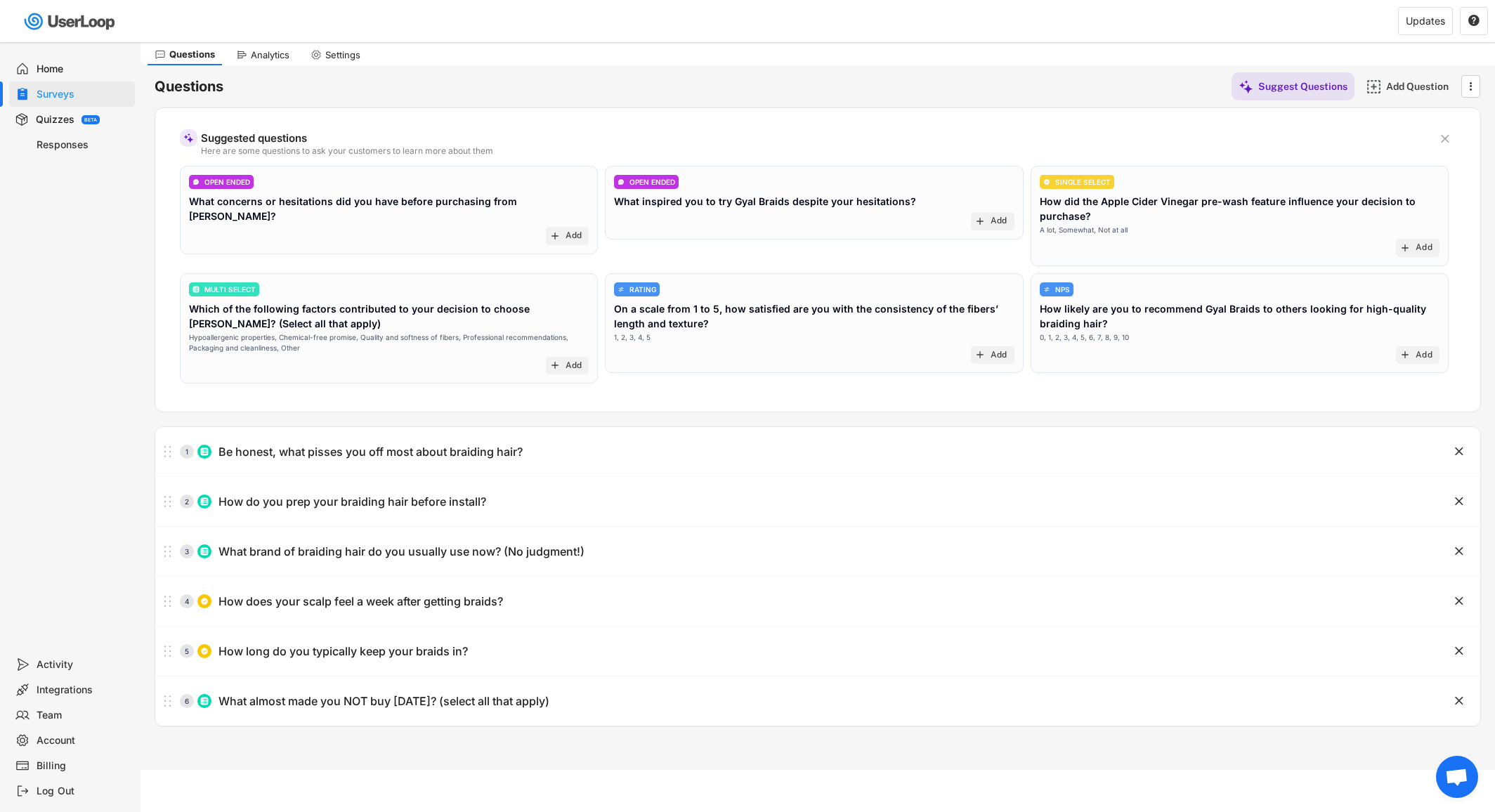
type input "I usually have to take them out early 😢"
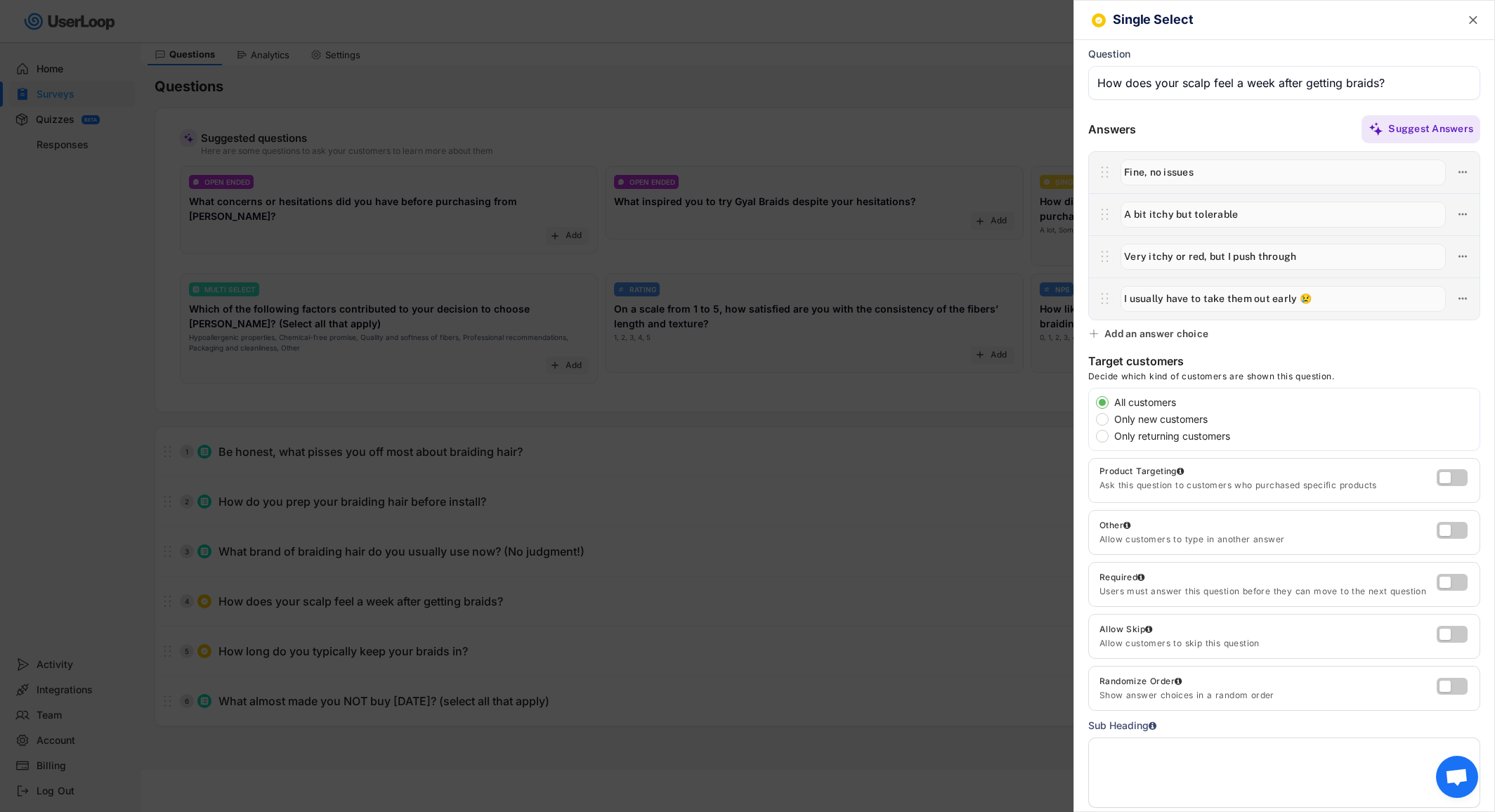
click at [674, 675] on div at bounding box center [747, 406] width 1495 height 812
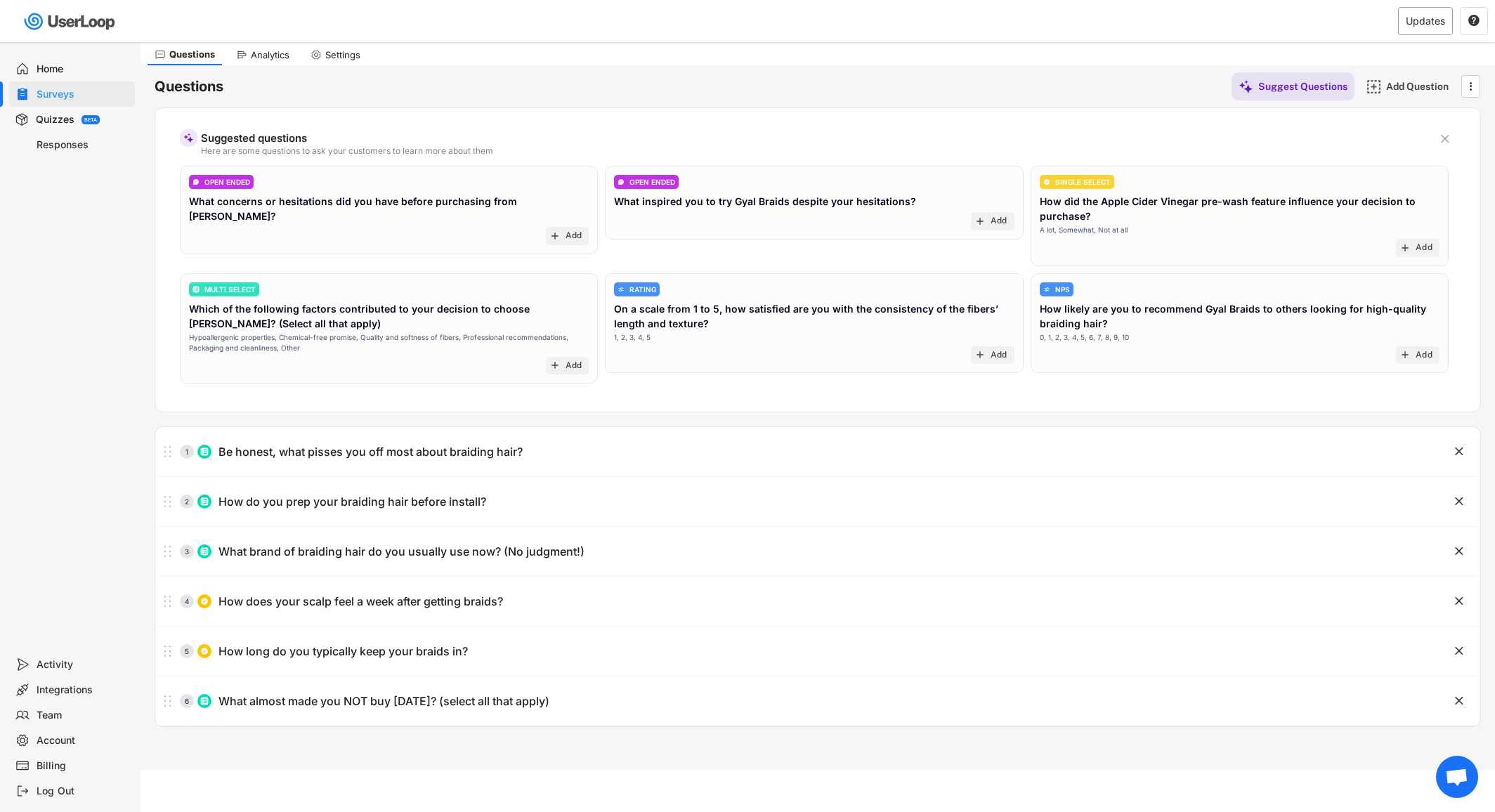
click at [1428, 20] on div "Updates" at bounding box center [1425, 21] width 40 height 9
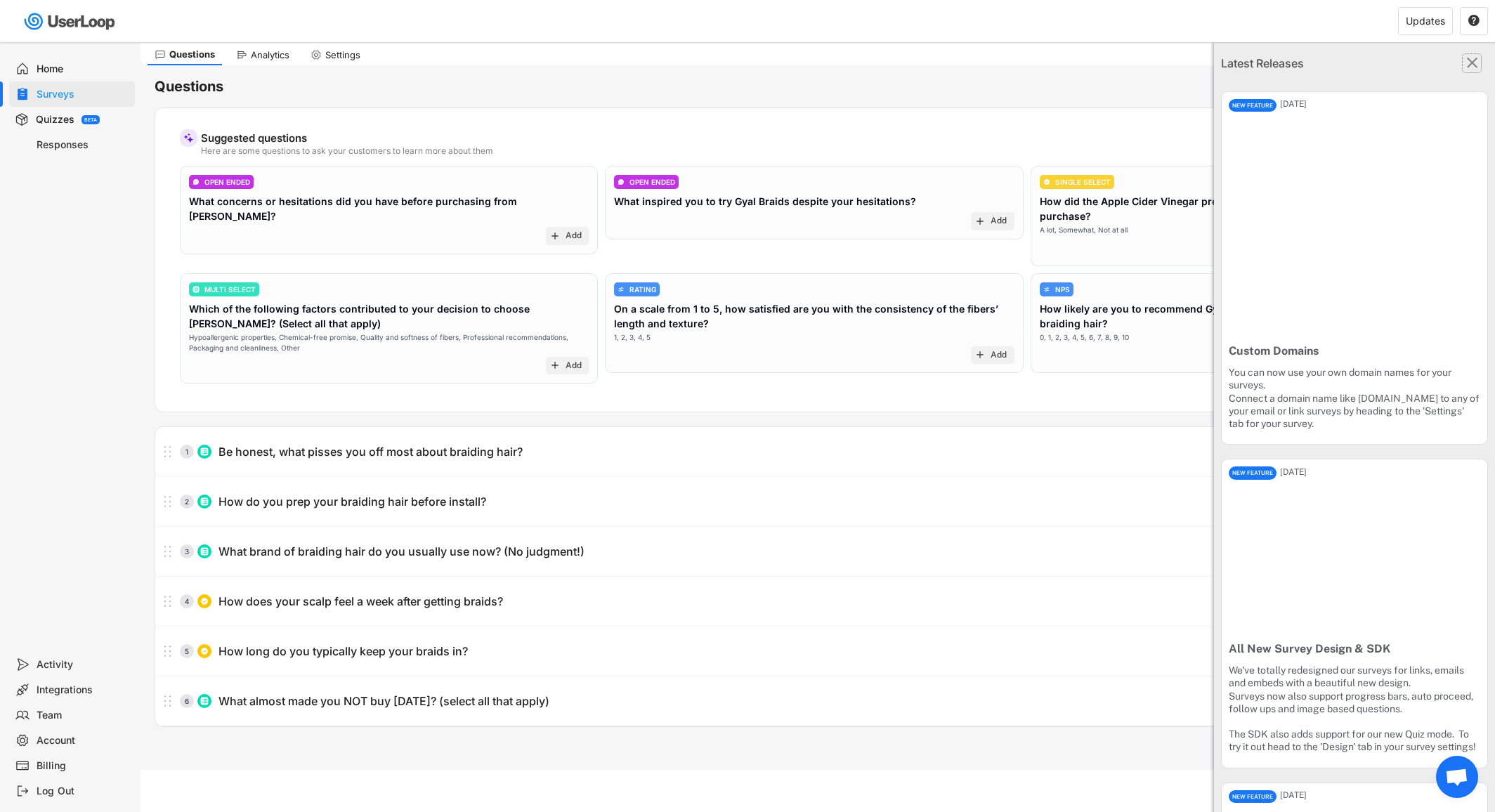
click at [1467, 55] on text "" at bounding box center [1472, 62] width 11 height 18
